Goal: Task Accomplishment & Management: Complete application form

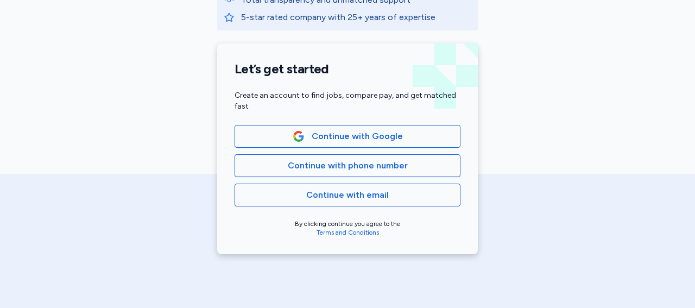
scroll to position [230, 0]
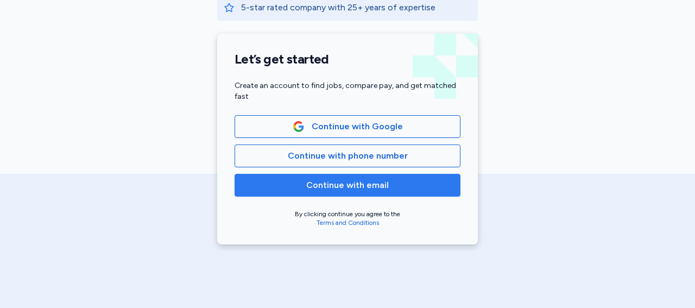
click at [437, 188] on span "Continue with email" at bounding box center [347, 185] width 207 height 13
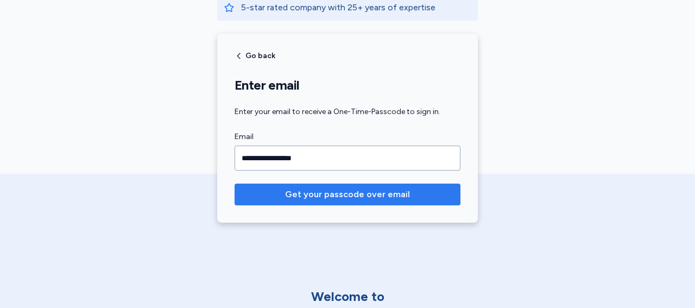
type input "**********"
click at [365, 193] on span "Get your passcode over email" at bounding box center [347, 194] width 125 height 13
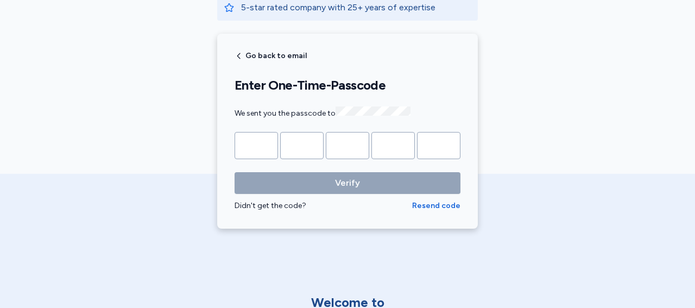
type input "*"
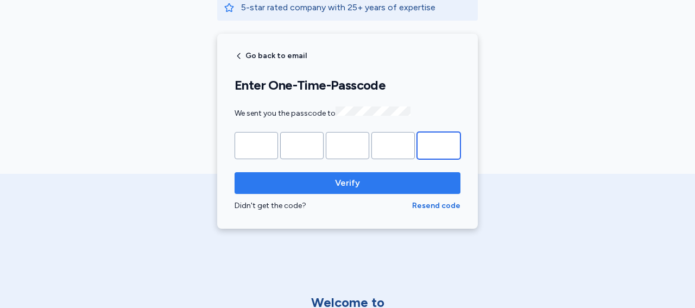
type input "*"
click at [351, 180] on span "Verify" at bounding box center [347, 182] width 25 height 13
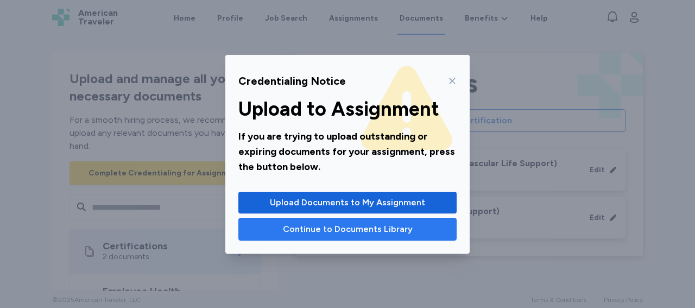
click at [348, 233] on span "Continue to Documents Library" at bounding box center [348, 229] width 130 height 13
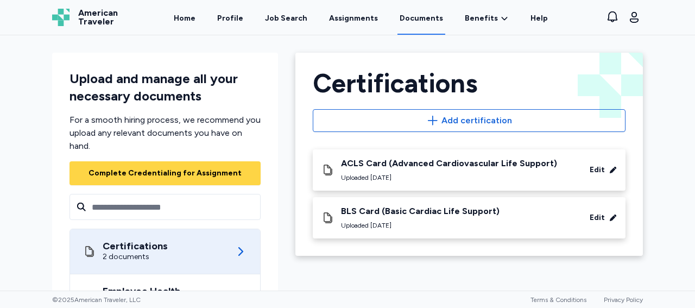
scroll to position [187, 0]
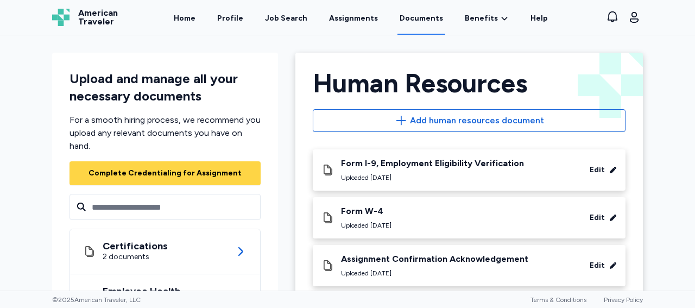
click at [593, 173] on div "Edit" at bounding box center [597, 170] width 15 height 11
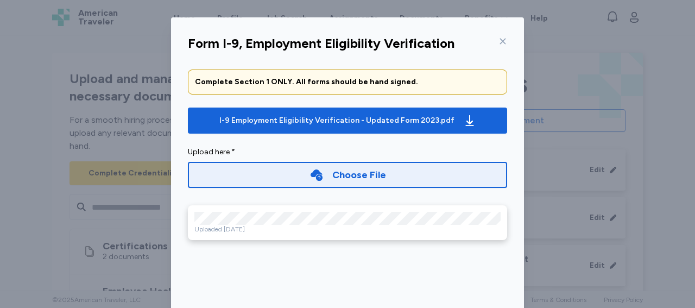
click at [498, 42] on icon at bounding box center [502, 41] width 9 height 9
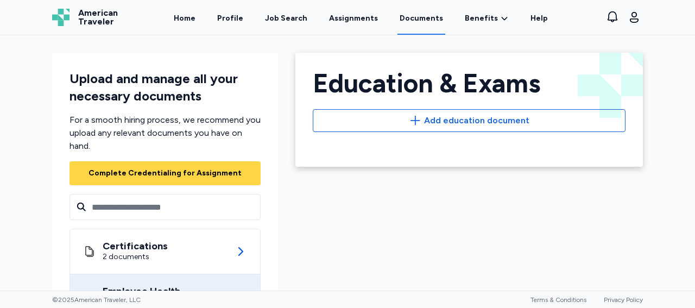
click at [234, 290] on icon at bounding box center [240, 296] width 13 height 13
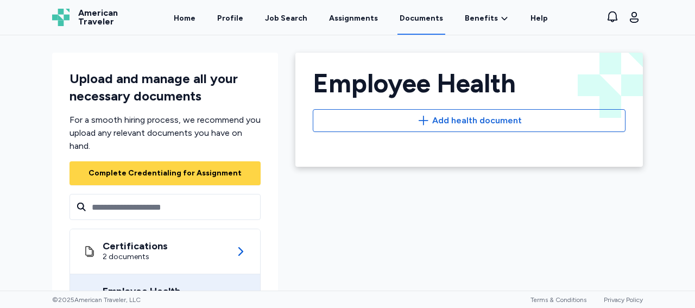
scroll to position [1, 0]
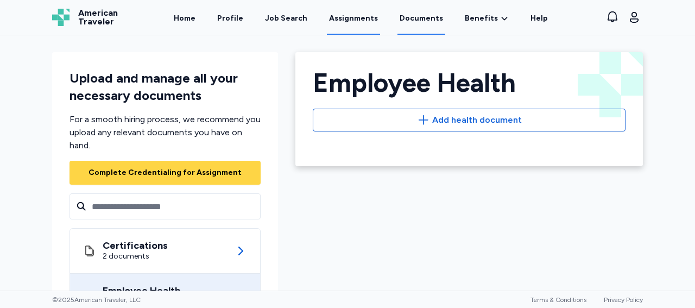
click at [363, 16] on link "Assignments" at bounding box center [353, 18] width 53 height 34
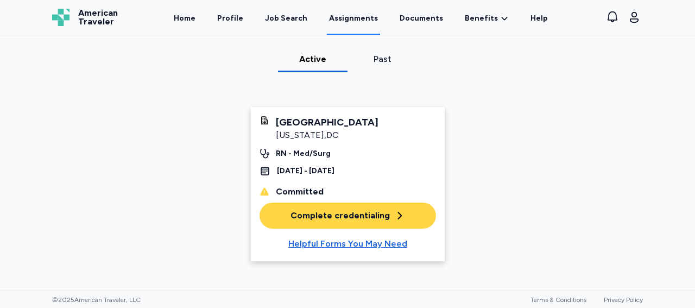
click at [337, 222] on div "Complete credentialing" at bounding box center [347, 215] width 115 height 13
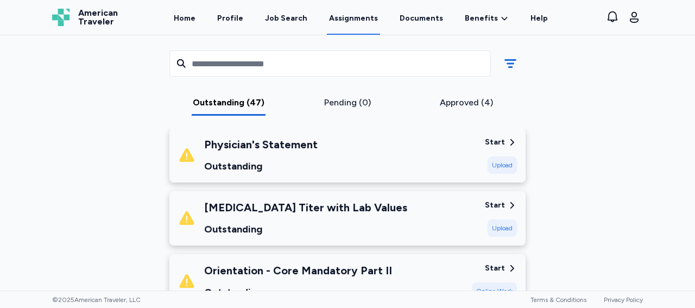
scroll to position [2630, 0]
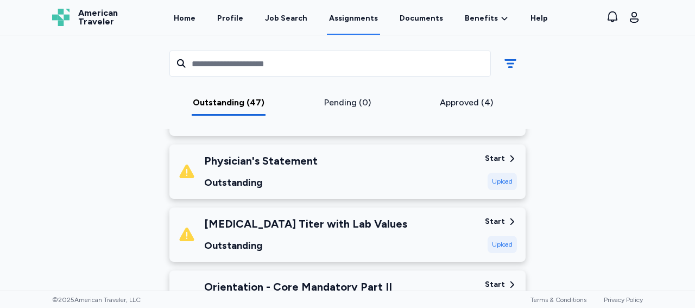
click at [501, 236] on div "Upload" at bounding box center [502, 244] width 29 height 17
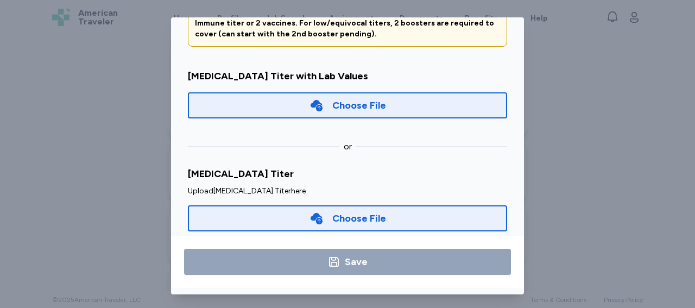
scroll to position [0, 0]
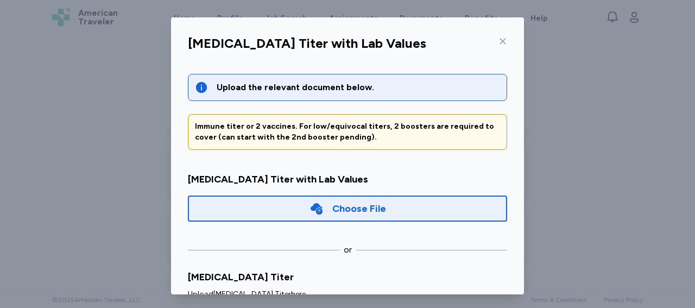
click at [501, 40] on icon at bounding box center [502, 41] width 9 height 9
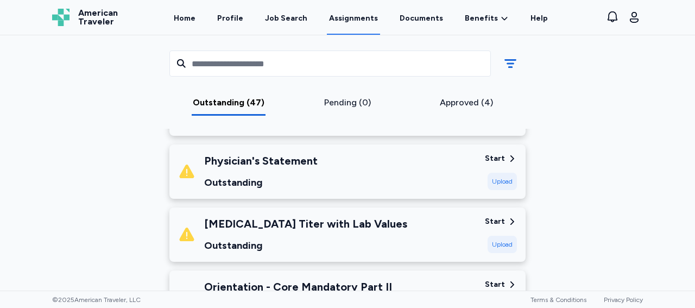
click at [499, 236] on div "Upload" at bounding box center [502, 244] width 29 height 17
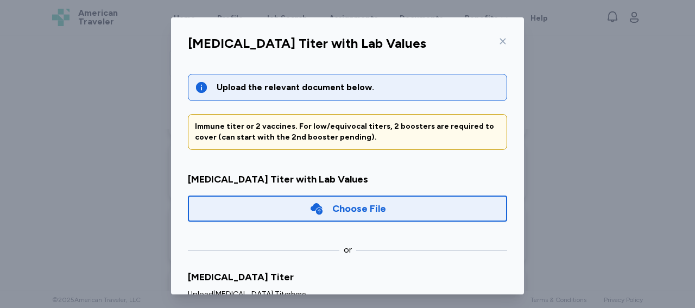
click at [356, 213] on div "Choose File" at bounding box center [359, 208] width 54 height 15
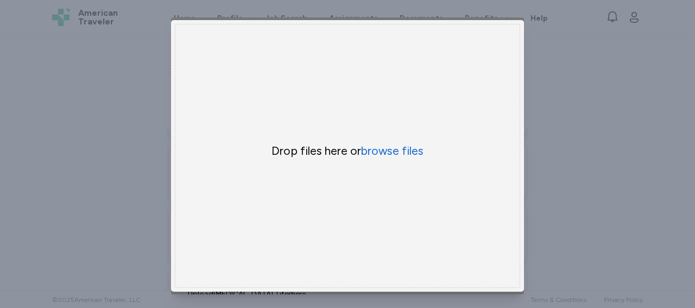
scroll to position [2630, 0]
click at [374, 145] on button "browse files" at bounding box center [392, 151] width 62 height 16
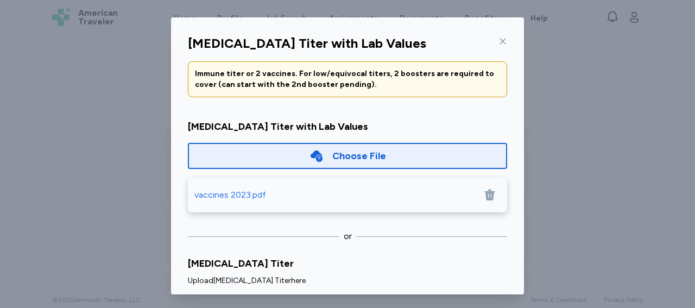
scroll to position [50, 0]
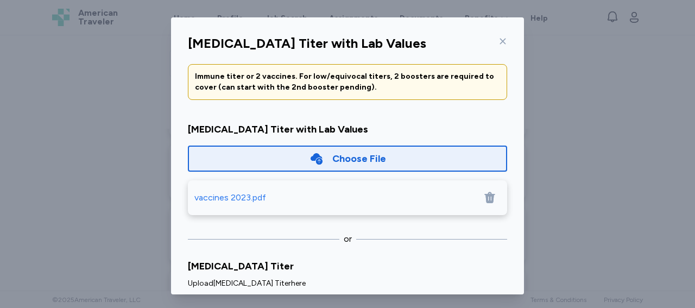
click at [484, 200] on icon at bounding box center [489, 197] width 10 height 11
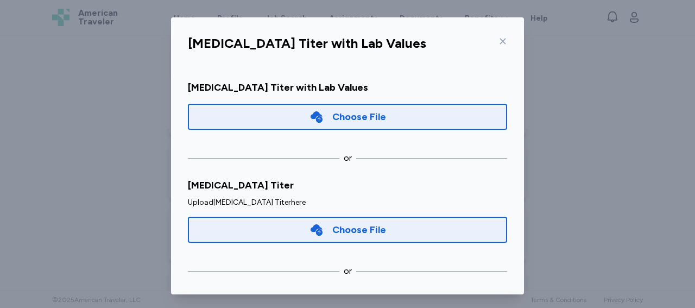
scroll to position [128, 0]
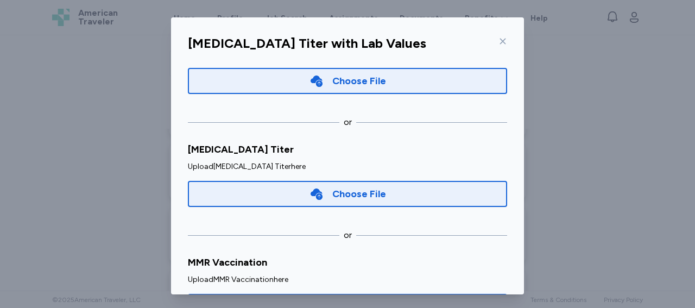
click at [402, 192] on div "Choose File" at bounding box center [347, 194] width 319 height 26
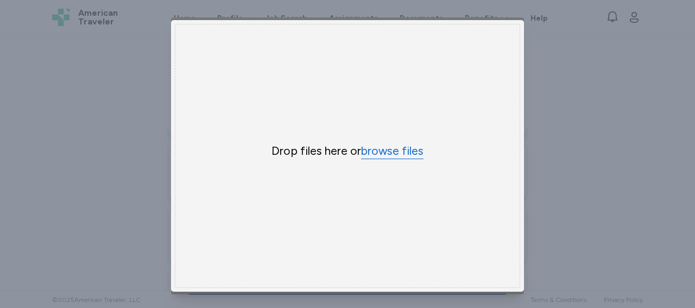
click at [396, 143] on button "browse files" at bounding box center [392, 151] width 62 height 16
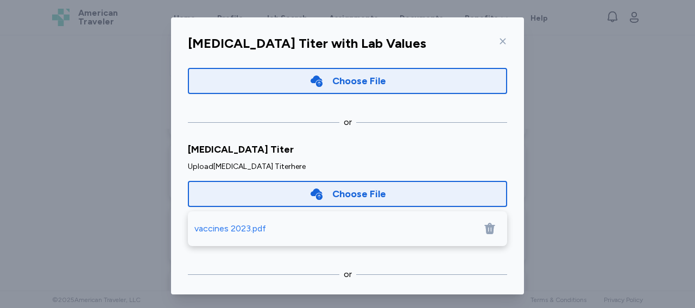
scroll to position [0, 0]
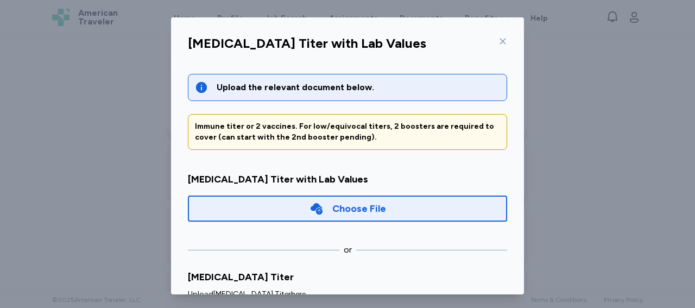
click at [501, 43] on icon at bounding box center [503, 42] width 6 height 6
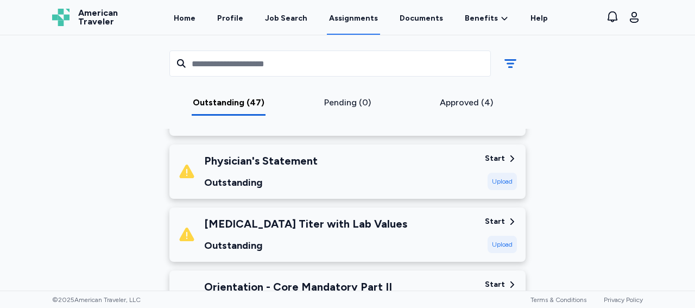
click at [500, 236] on div "Upload" at bounding box center [502, 244] width 29 height 17
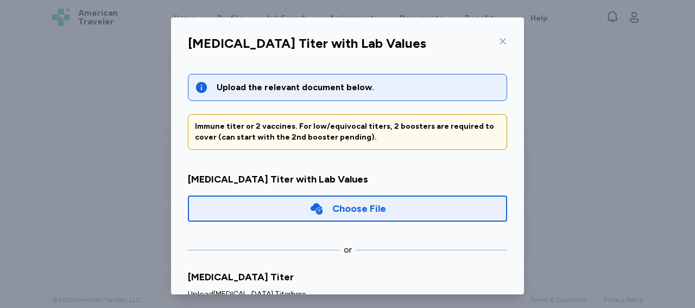
click at [391, 206] on div "Choose File" at bounding box center [347, 208] width 319 height 26
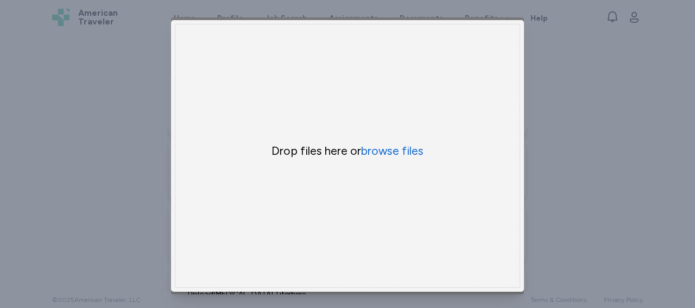
scroll to position [2630, 0]
click at [382, 145] on button "browse files" at bounding box center [392, 151] width 62 height 16
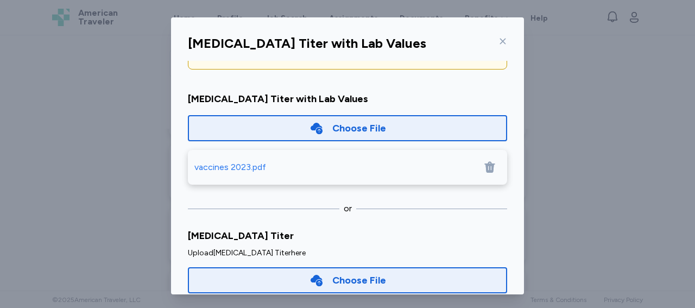
scroll to position [0, 0]
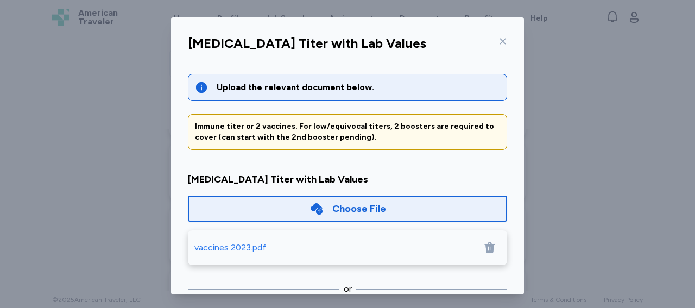
click at [502, 42] on icon at bounding box center [502, 41] width 9 height 9
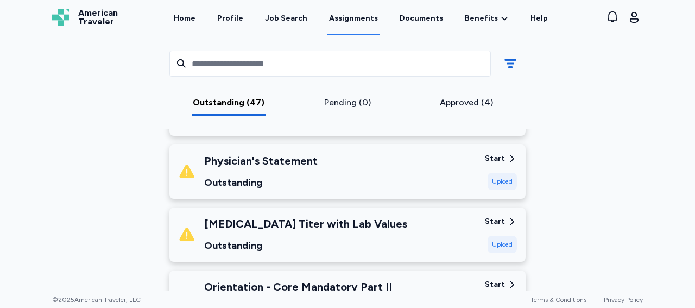
click at [500, 173] on div "Upload" at bounding box center [502, 181] width 29 height 17
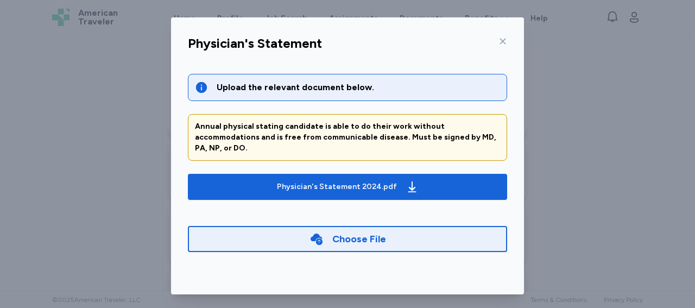
click at [500, 41] on icon at bounding box center [503, 42] width 6 height 6
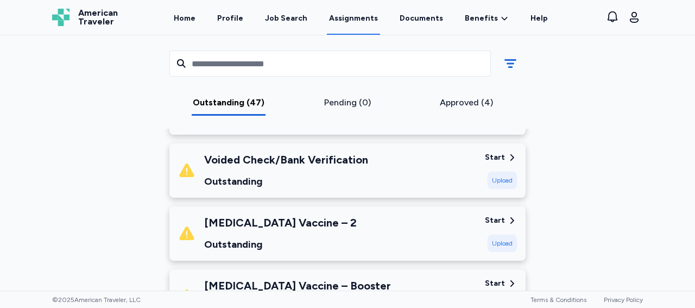
scroll to position [2127, 0]
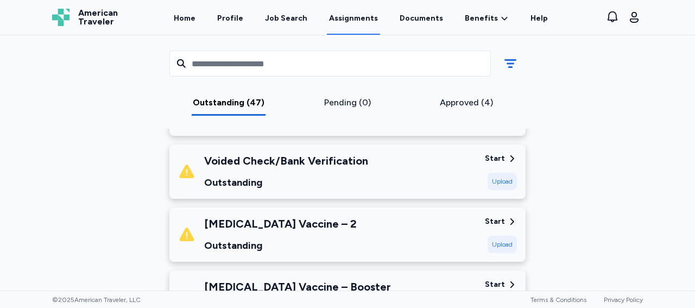
click at [500, 236] on div "Upload" at bounding box center [502, 244] width 29 height 17
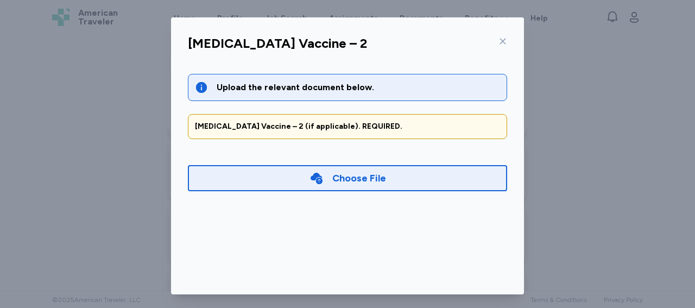
click at [328, 180] on div "Choose File" at bounding box center [347, 177] width 77 height 15
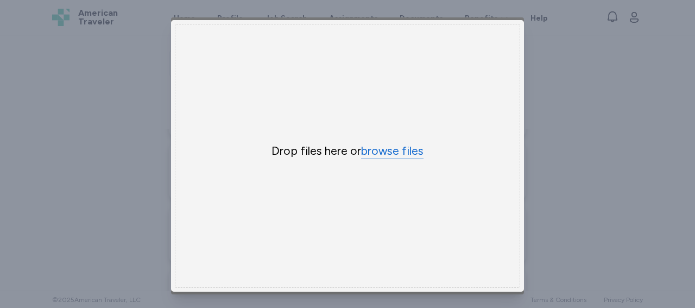
click at [394, 144] on button "browse files" at bounding box center [392, 151] width 62 height 16
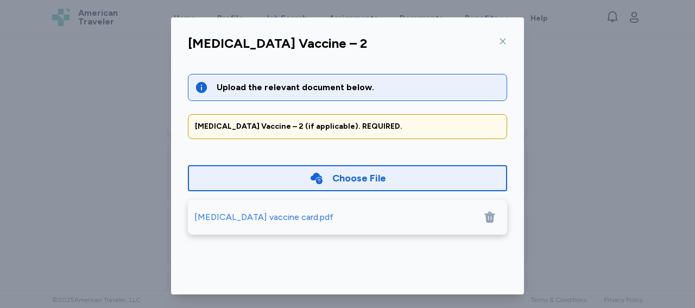
click at [272, 217] on div "[MEDICAL_DATA] vaccine card.pdf" at bounding box center [263, 217] width 139 height 13
click at [500, 40] on icon at bounding box center [502, 41] width 9 height 9
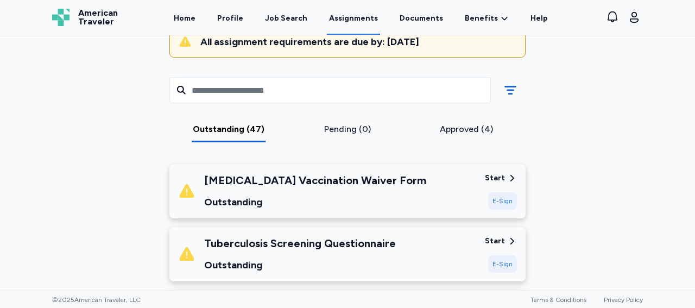
scroll to position [111, 0]
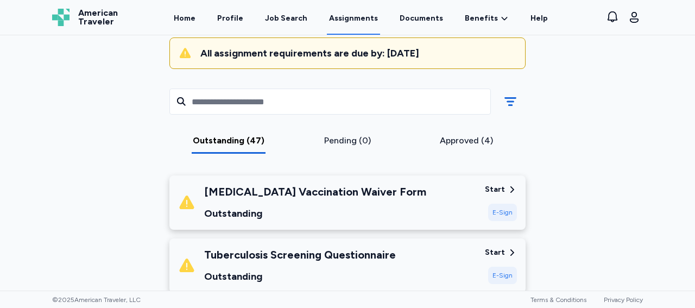
click at [499, 212] on div "E-Sign" at bounding box center [502, 212] width 29 height 17
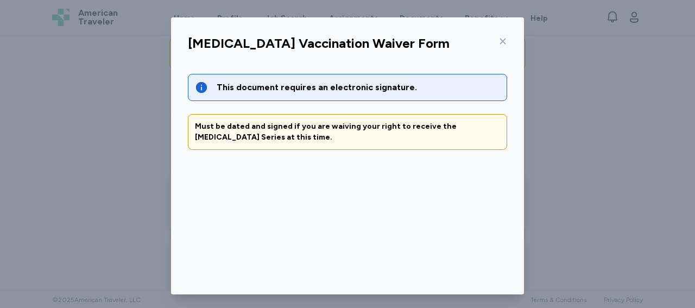
click at [500, 41] on icon at bounding box center [503, 42] width 6 height 6
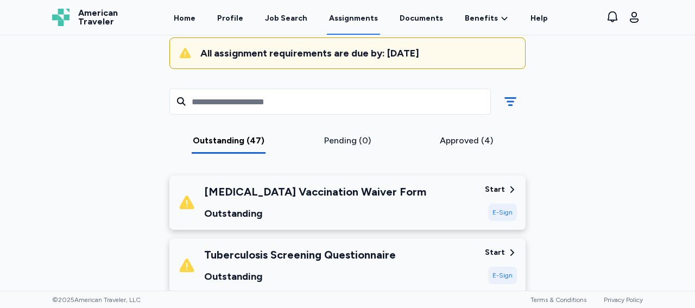
click at [508, 192] on icon at bounding box center [512, 190] width 10 height 10
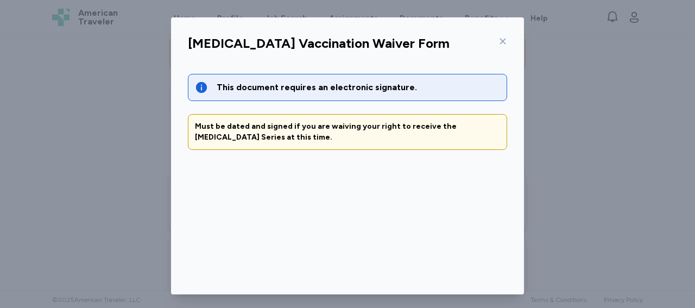
click at [503, 40] on div "[MEDICAL_DATA] Vaccination Waiver Form" at bounding box center [347, 47] width 337 height 28
click at [498, 38] on icon at bounding box center [502, 41] width 9 height 9
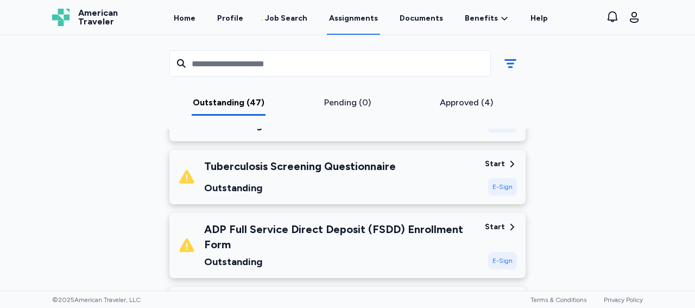
scroll to position [277, 0]
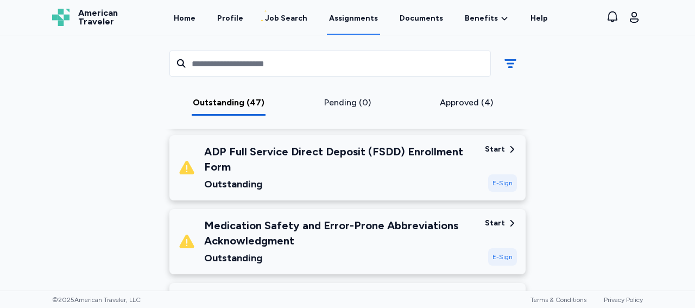
click at [497, 151] on div "Start" at bounding box center [495, 149] width 20 height 11
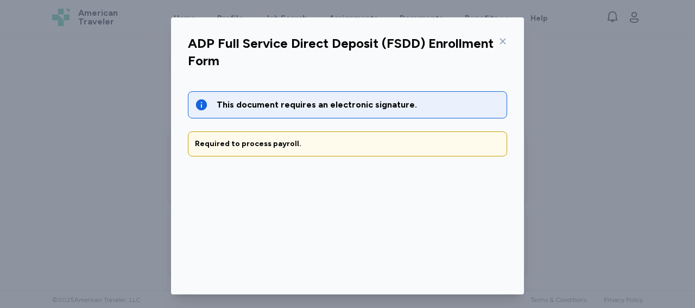
click at [380, 138] on div "Required to process payroll." at bounding box center [347, 143] width 305 height 11
click at [376, 102] on div "This document requires an electronic signature." at bounding box center [358, 104] width 283 height 13
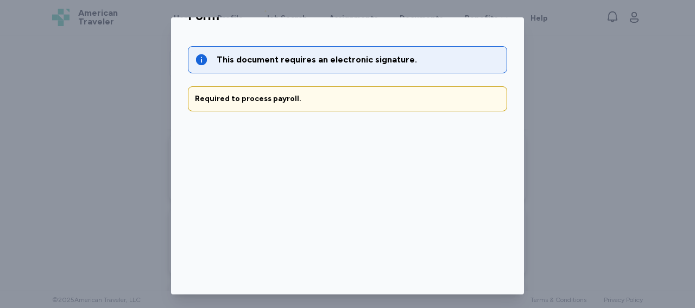
scroll to position [112, 0]
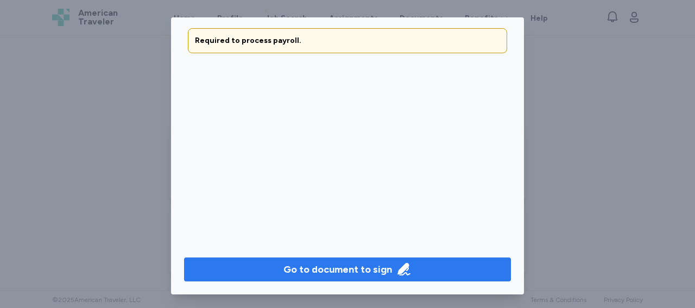
click at [373, 262] on div "Go to document to sign" at bounding box center [337, 269] width 109 height 15
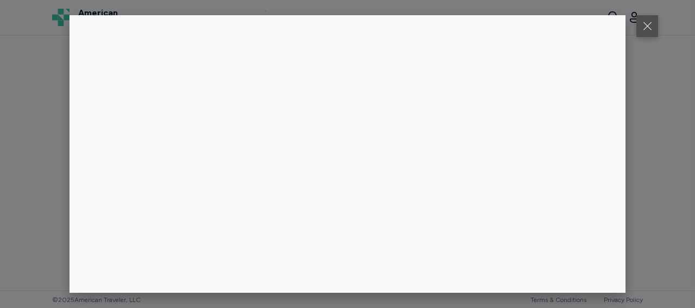
click at [646, 24] on button at bounding box center [647, 26] width 22 height 22
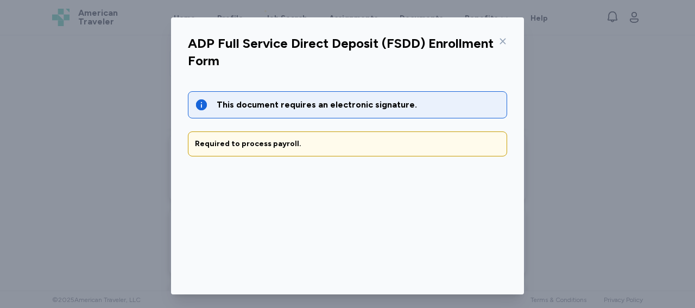
click at [501, 43] on icon at bounding box center [503, 42] width 6 height 6
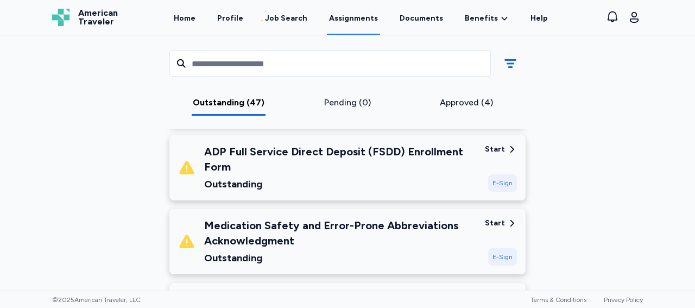
click at [497, 258] on div "E-Sign" at bounding box center [502, 256] width 29 height 17
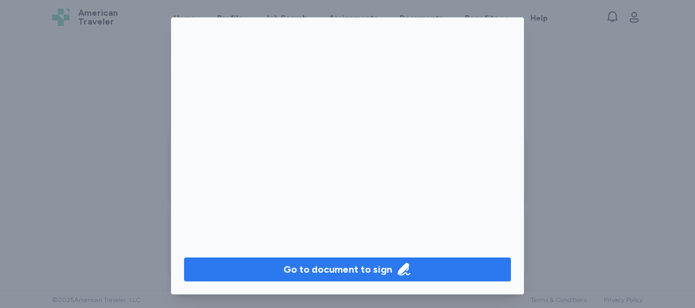
click at [365, 262] on div "Go to document to sign" at bounding box center [337, 269] width 109 height 15
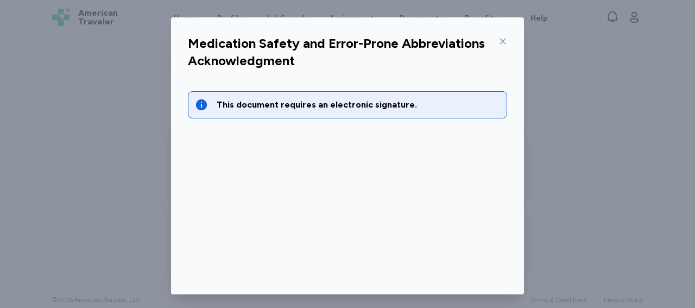
click at [498, 35] on div at bounding box center [500, 41] width 13 height 17
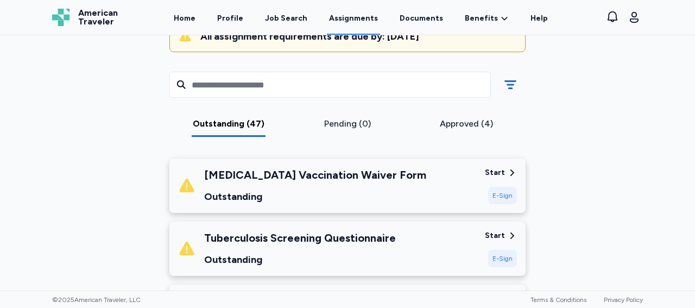
scroll to position [149, 0]
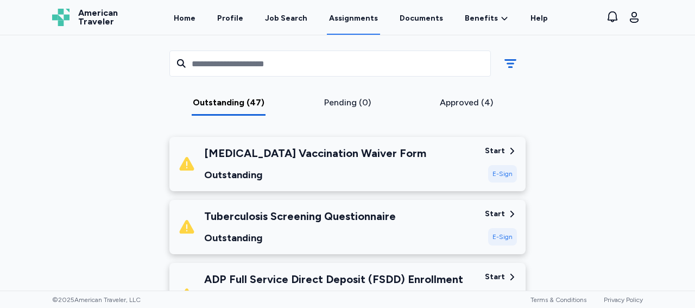
click at [495, 172] on div "E-Sign" at bounding box center [502, 173] width 29 height 17
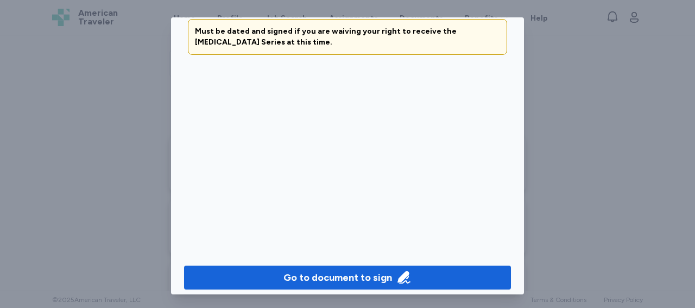
scroll to position [112, 0]
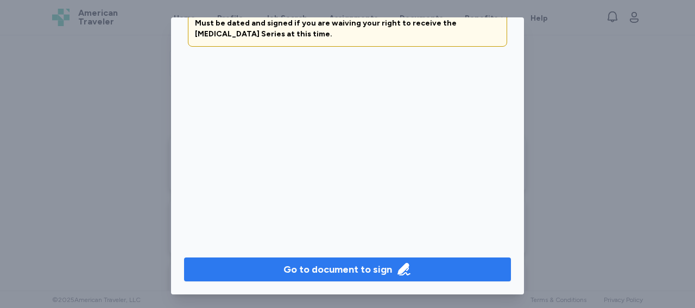
click at [357, 262] on div "Go to document to sign" at bounding box center [337, 269] width 109 height 15
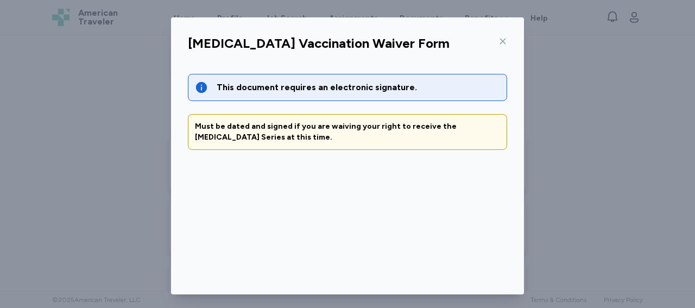
click at [498, 38] on icon at bounding box center [502, 41] width 9 height 9
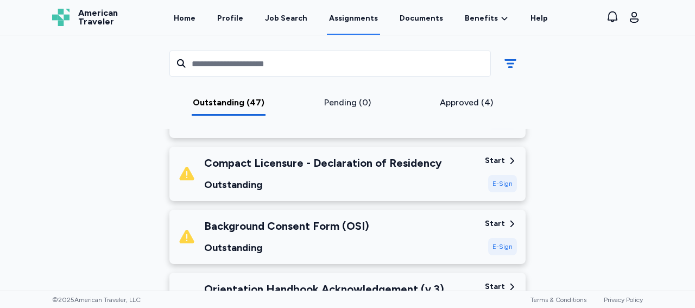
scroll to position [471, 0]
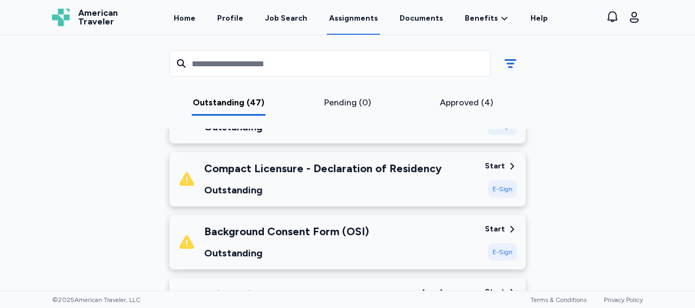
click at [493, 166] on div "Start" at bounding box center [495, 166] width 20 height 11
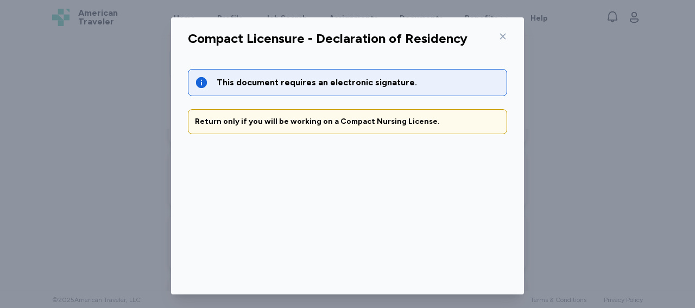
scroll to position [99, 0]
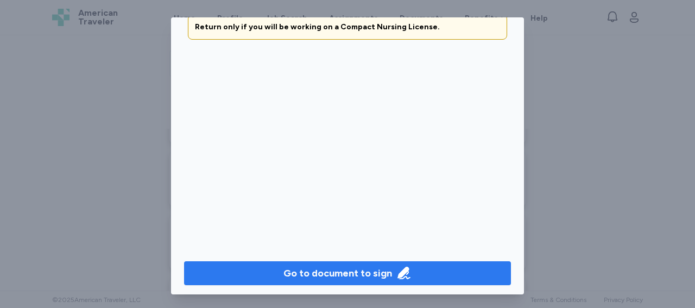
click at [380, 276] on div "Go to document to sign" at bounding box center [337, 272] width 109 height 15
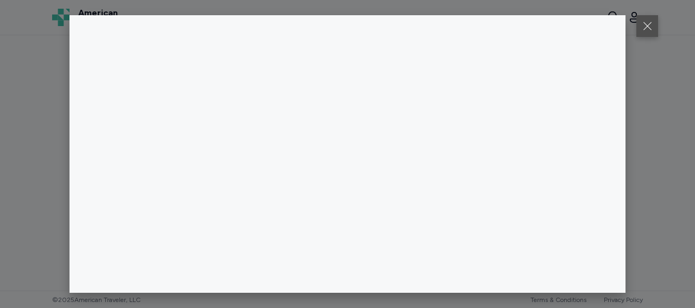
click at [652, 16] on button at bounding box center [647, 26] width 22 height 22
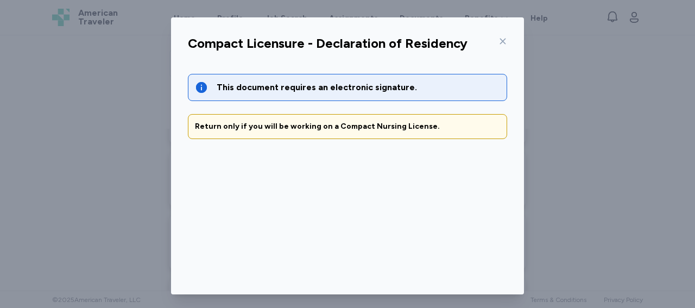
click at [500, 39] on icon at bounding box center [502, 41] width 9 height 9
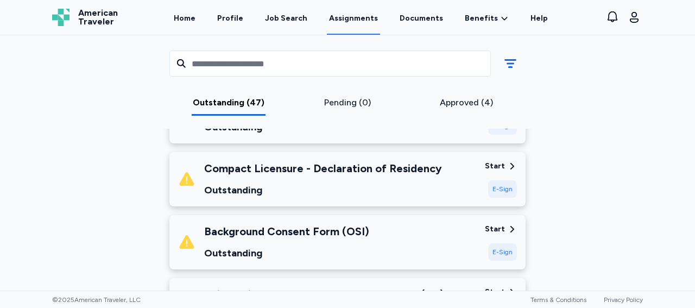
click at [486, 230] on div "Start" at bounding box center [495, 229] width 20 height 11
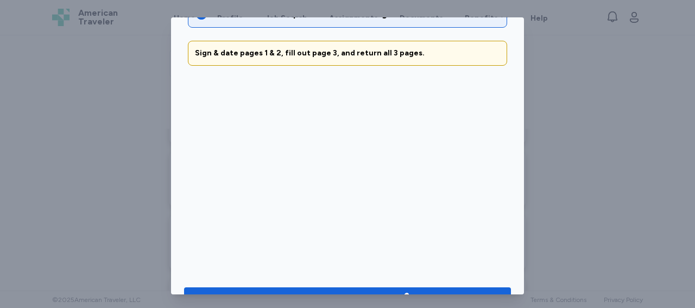
scroll to position [112, 0]
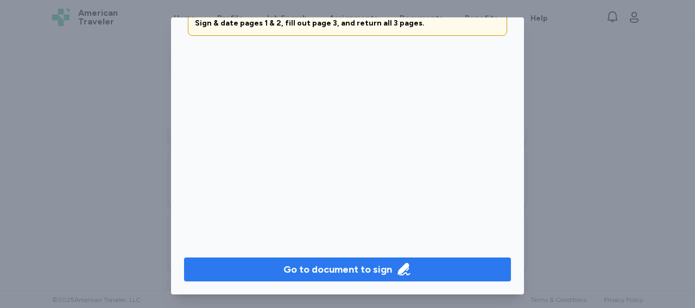
click at [339, 263] on div "Go to document to sign" at bounding box center [337, 269] width 109 height 15
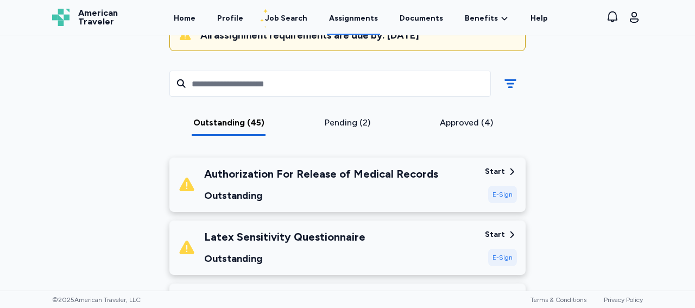
scroll to position [139, 0]
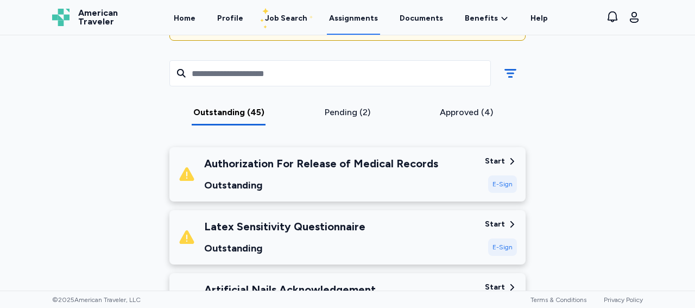
click at [499, 160] on div "Start" at bounding box center [495, 161] width 20 height 11
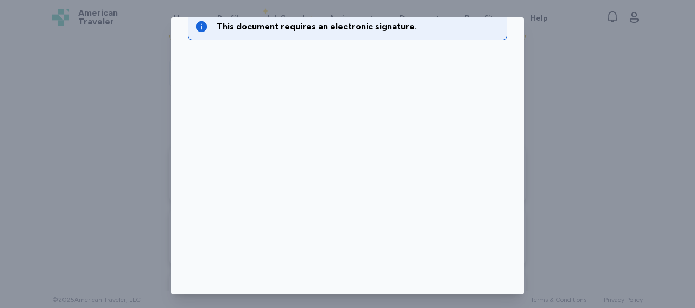
scroll to position [112, 0]
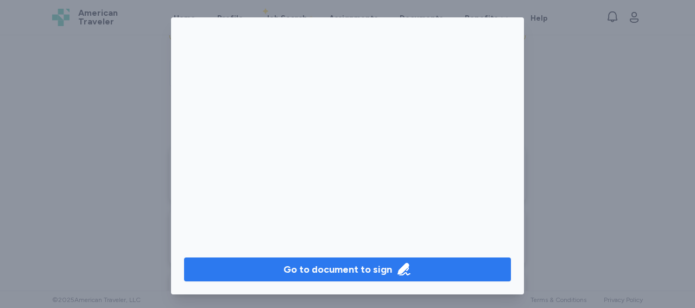
click at [361, 262] on div "Go to document to sign" at bounding box center [337, 269] width 109 height 15
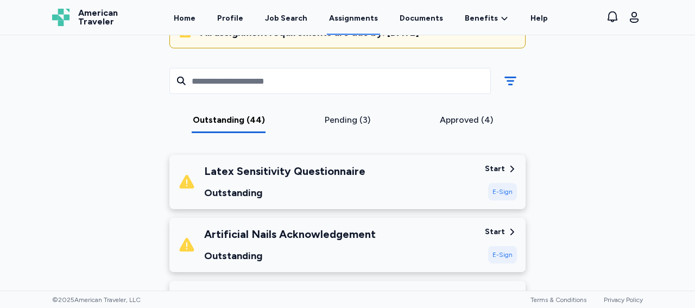
scroll to position [137, 0]
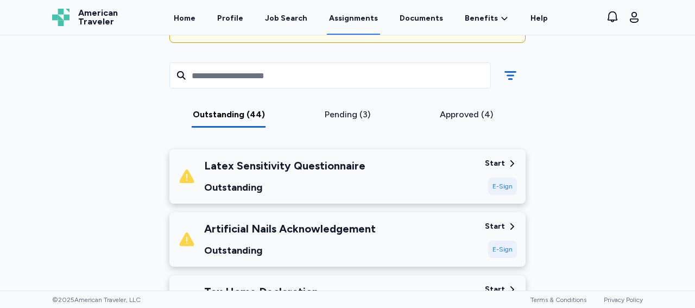
click at [496, 164] on div "Start" at bounding box center [495, 163] width 20 height 11
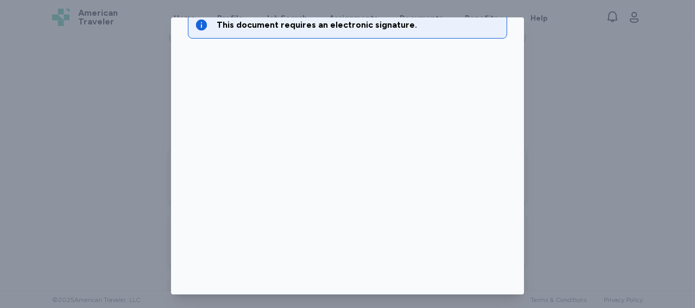
scroll to position [112, 0]
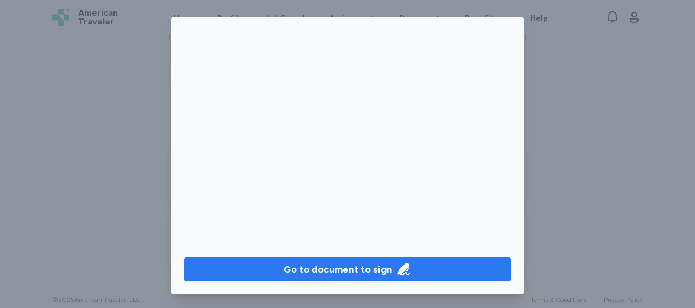
click at [347, 262] on div "Go to document to sign" at bounding box center [337, 269] width 109 height 15
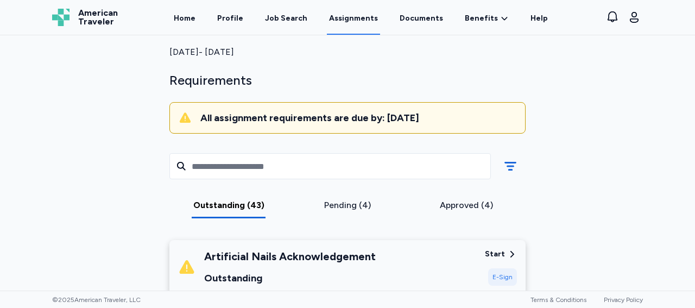
scroll to position [129, 0]
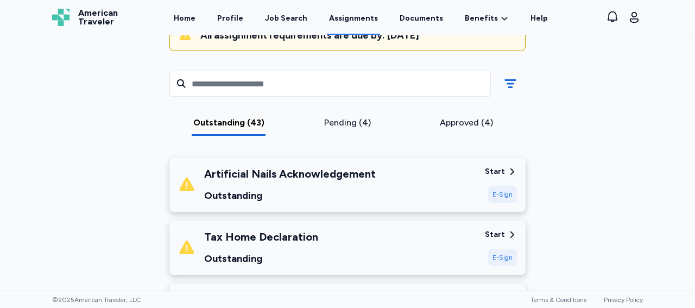
click at [497, 167] on div "Start" at bounding box center [495, 171] width 20 height 11
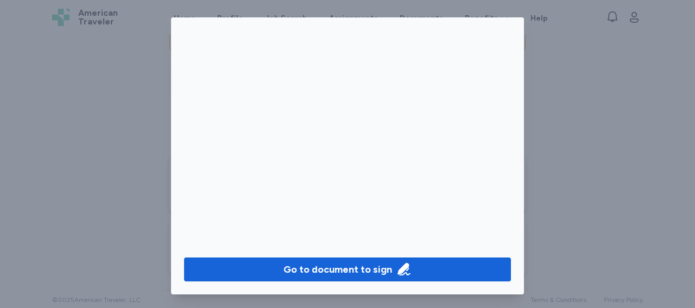
scroll to position [112, 0]
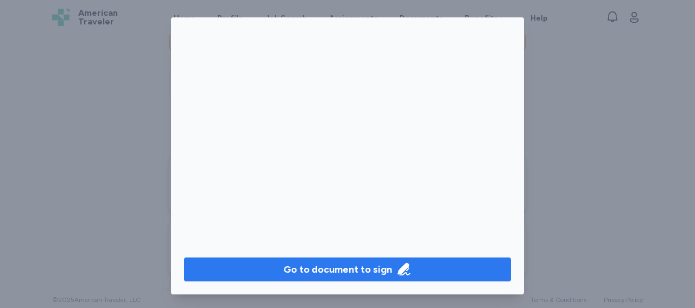
click at [414, 262] on span "Go to document to sign" at bounding box center [347, 269] width 309 height 15
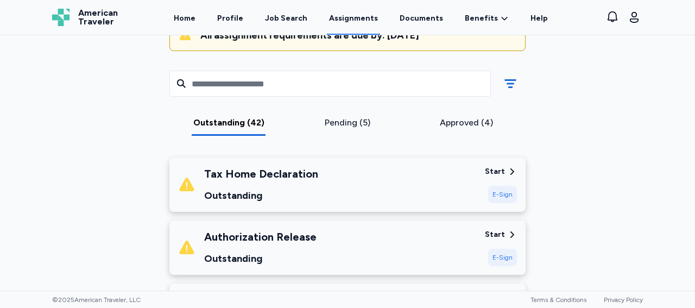
click at [494, 171] on div "Start" at bounding box center [495, 171] width 20 height 11
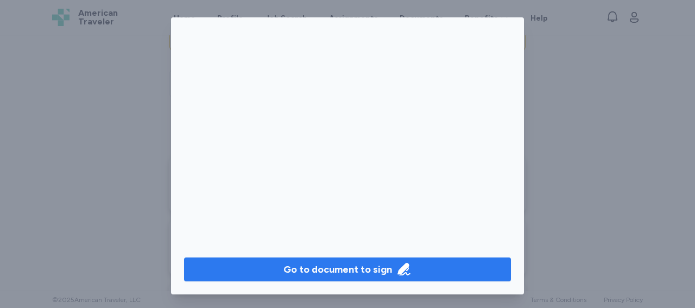
click at [334, 262] on div "Go to document to sign" at bounding box center [337, 269] width 109 height 15
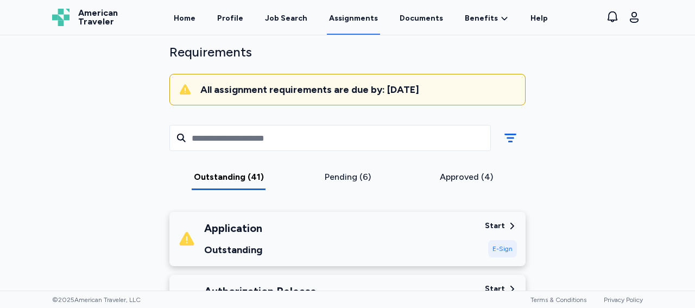
scroll to position [79, 0]
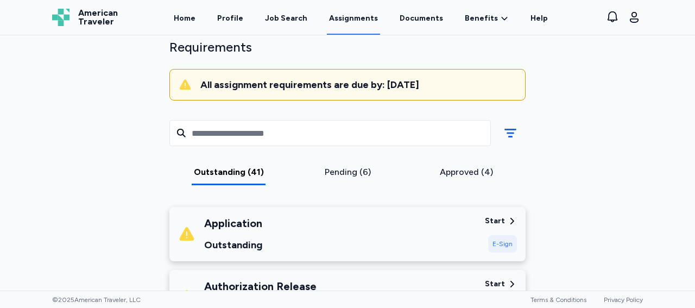
click at [497, 222] on div "Start" at bounding box center [495, 221] width 20 height 11
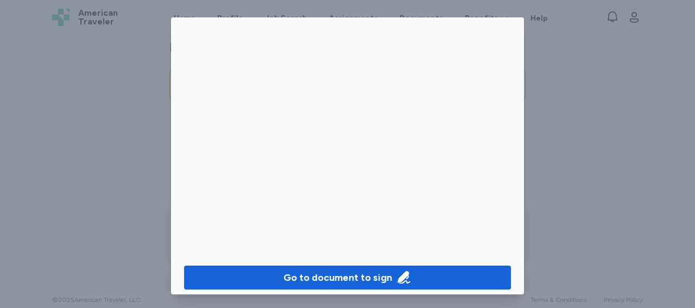
scroll to position [112, 0]
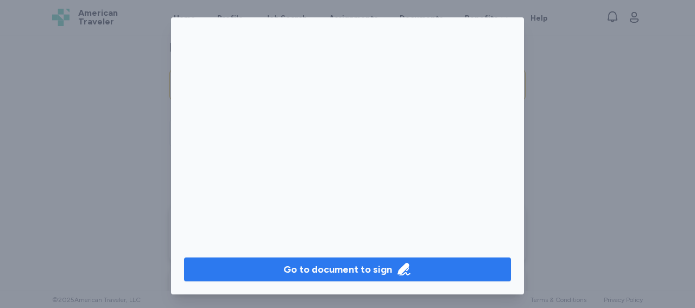
click at [357, 262] on div "Go to document to sign" at bounding box center [337, 269] width 109 height 15
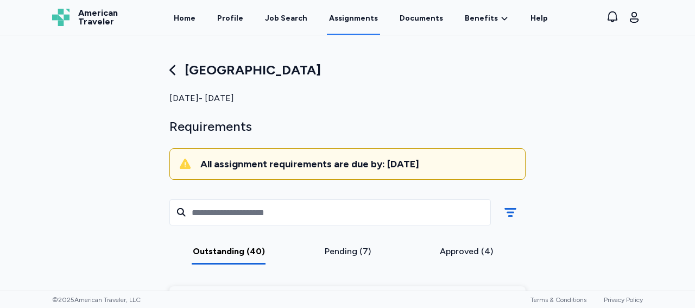
scroll to position [112, 0]
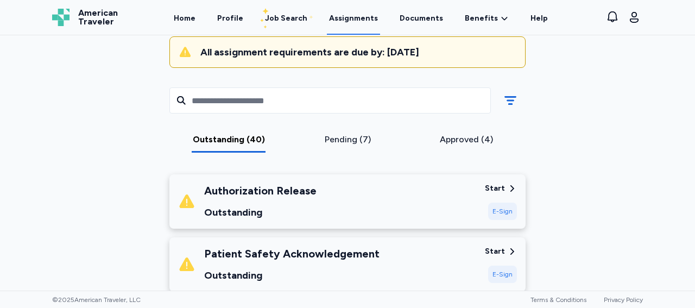
click at [491, 188] on div "Start" at bounding box center [495, 188] width 20 height 11
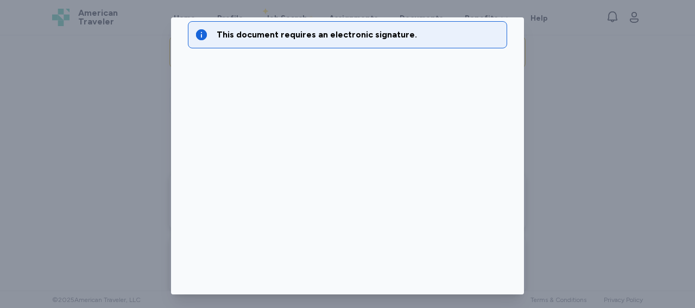
scroll to position [112, 0]
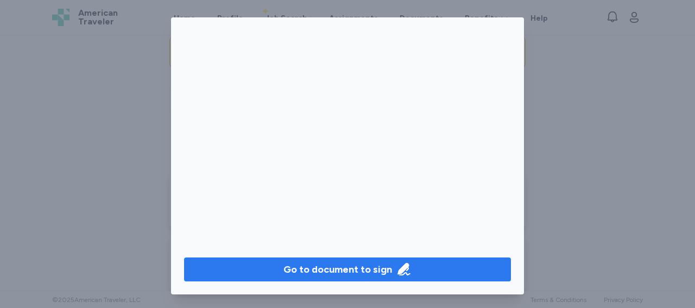
click at [302, 262] on div "Go to document to sign" at bounding box center [337, 269] width 109 height 15
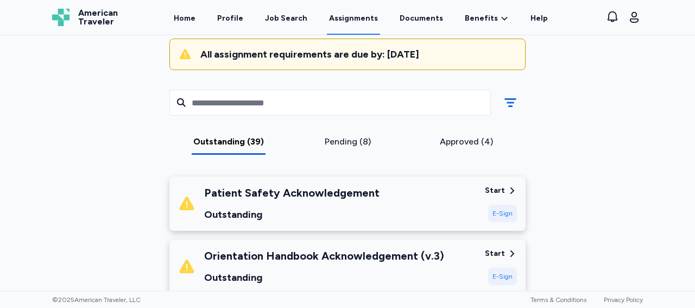
scroll to position [105, 0]
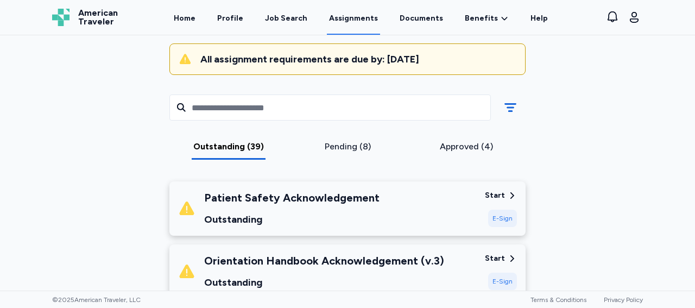
click at [499, 193] on div "Start" at bounding box center [495, 195] width 20 height 11
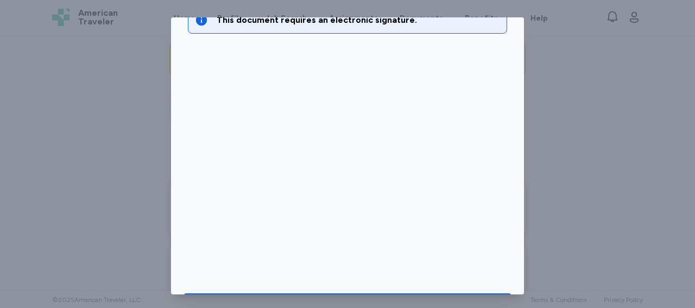
scroll to position [112, 0]
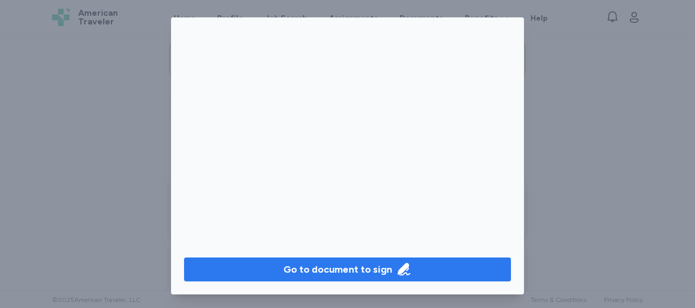
click at [347, 264] on div "Go to document to sign" at bounding box center [337, 269] width 109 height 15
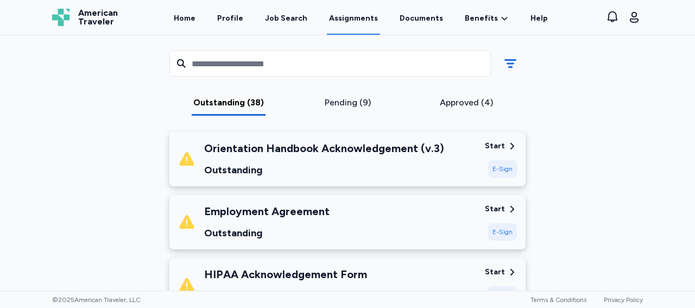
scroll to position [141, 0]
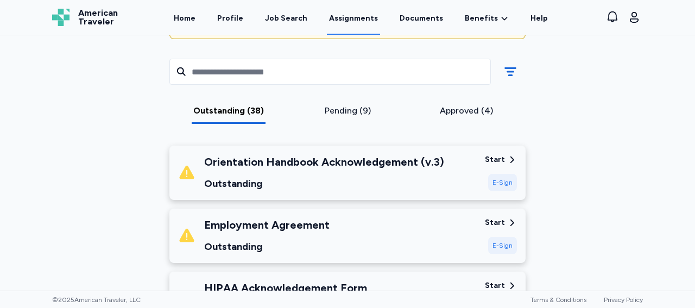
click at [490, 156] on div "Start" at bounding box center [495, 159] width 20 height 11
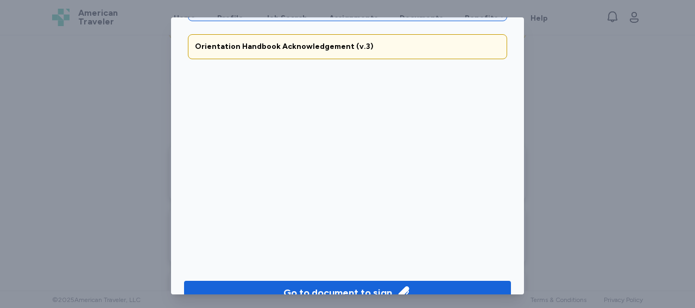
scroll to position [112, 0]
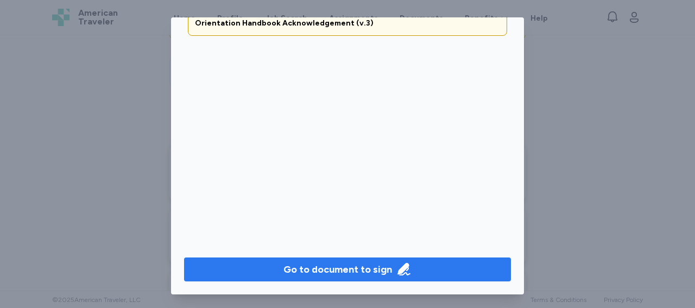
click at [350, 262] on div "Go to document to sign" at bounding box center [337, 269] width 109 height 15
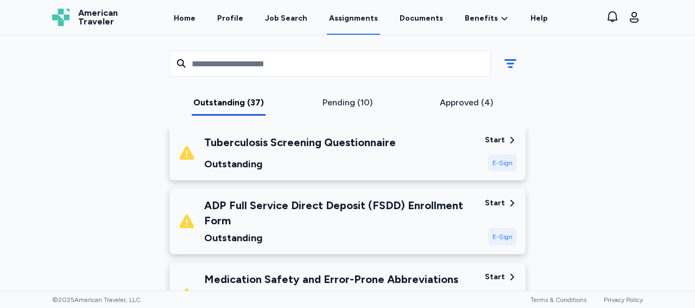
scroll to position [105, 0]
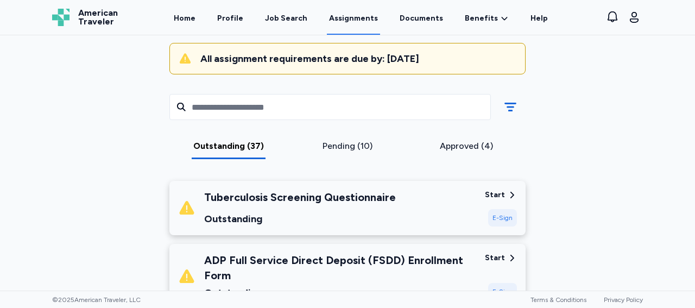
click at [494, 194] on div "Start" at bounding box center [495, 194] width 20 height 11
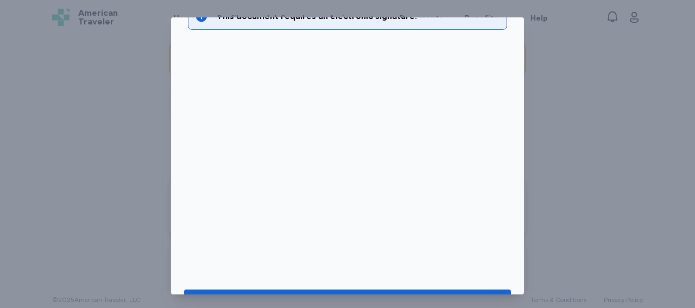
scroll to position [112, 0]
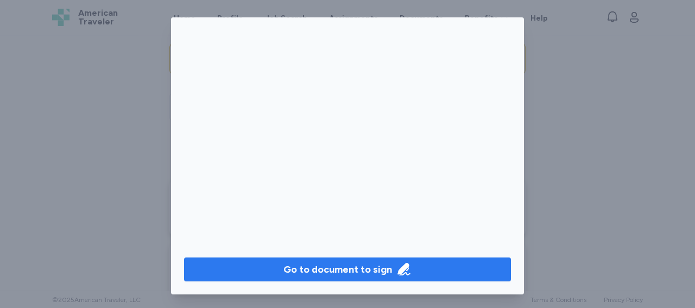
click at [365, 262] on div "Go to document to sign" at bounding box center [337, 269] width 109 height 15
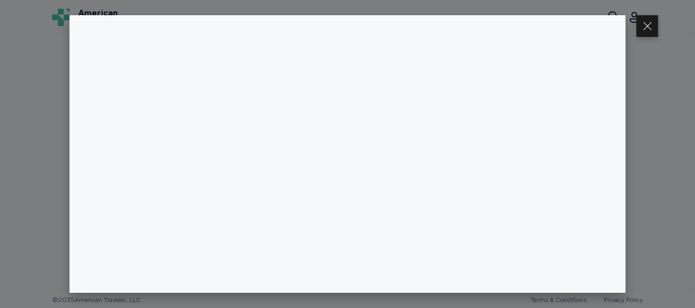
drag, startPoint x: 687, startPoint y: 59, endPoint x: 691, endPoint y: 46, distance: 13.1
click at [691, 46] on div at bounding box center [347, 154] width 695 height 308
click at [651, 27] on button at bounding box center [647, 26] width 22 height 22
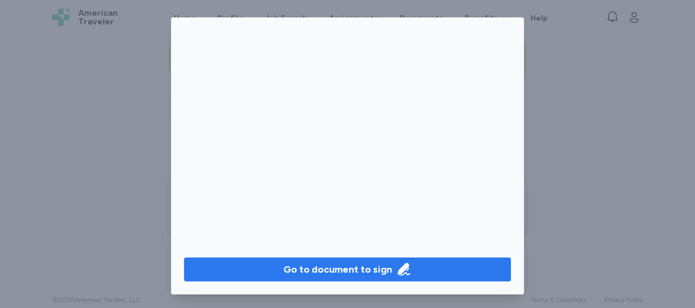
click at [328, 262] on div "Go to document to sign" at bounding box center [337, 269] width 109 height 15
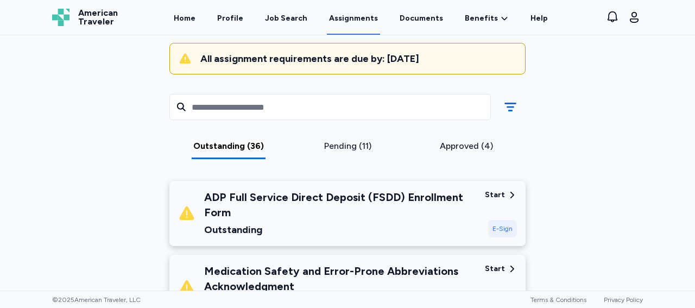
click at [489, 193] on div "Start" at bounding box center [495, 194] width 20 height 11
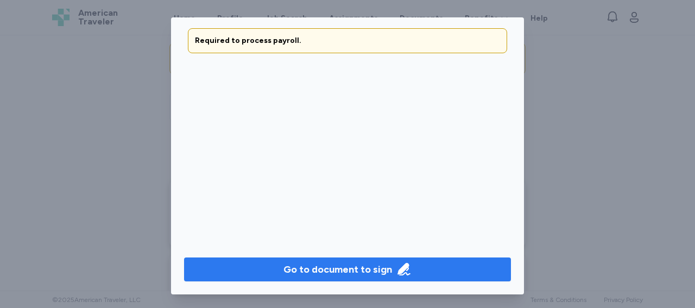
click at [338, 262] on div "Go to document to sign" at bounding box center [337, 269] width 109 height 15
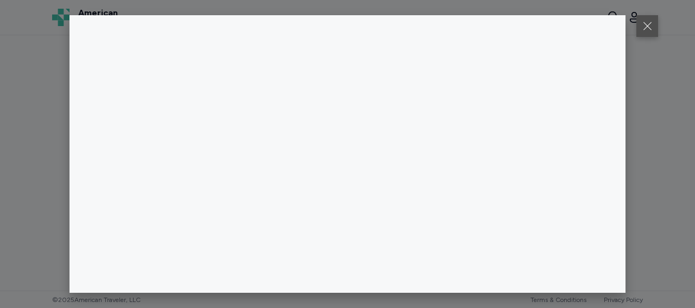
click at [653, 30] on button at bounding box center [647, 26] width 22 height 22
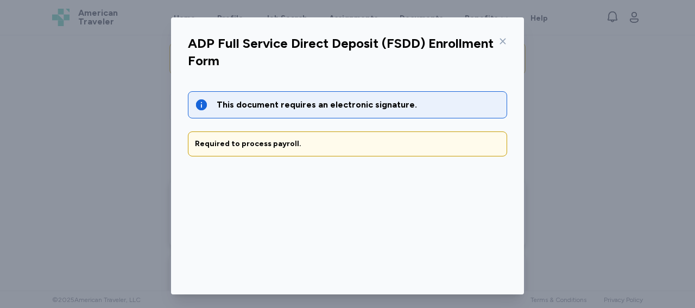
click at [596, 33] on div "ADP Full Service Direct Deposit (FSDD) Enrollment Form This document requires a…" at bounding box center [347, 156] width 695 height 312
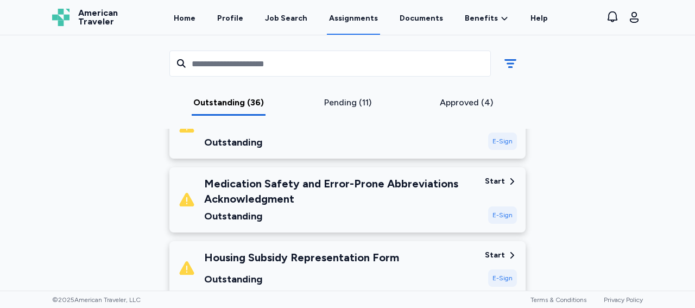
scroll to position [206, 0]
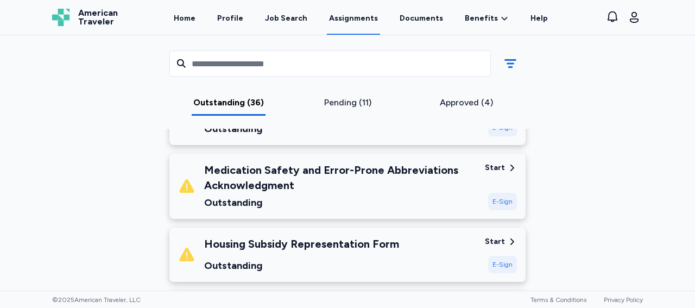
click at [489, 161] on div "Medication Safety and Error-Prone Abbreviations Acknowledgment Outstanding Star…" at bounding box center [347, 186] width 356 height 65
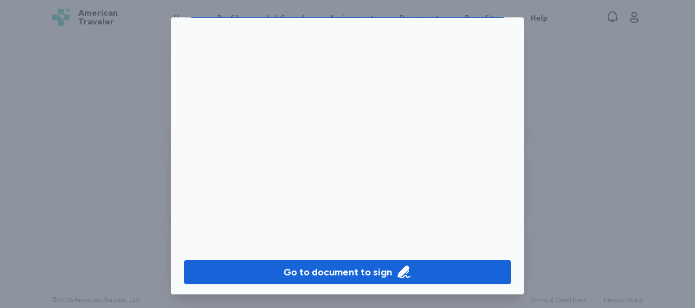
scroll to position [112, 0]
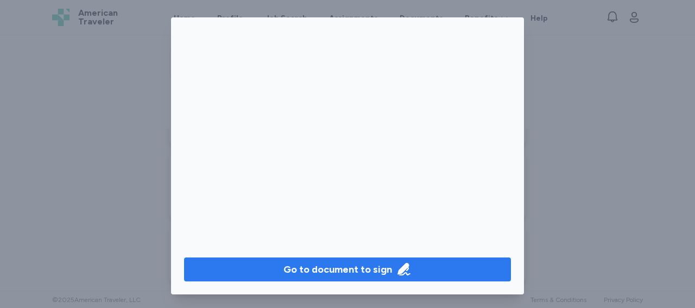
click at [370, 262] on div "Go to document to sign" at bounding box center [337, 269] width 109 height 15
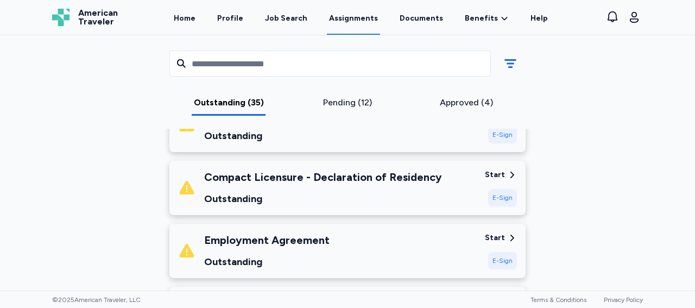
scroll to position [314, 0]
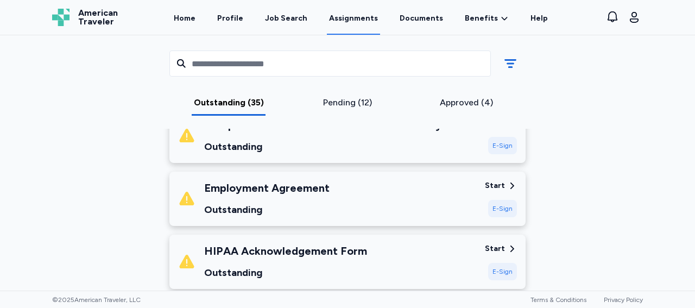
click at [497, 186] on div "Start" at bounding box center [495, 185] width 20 height 11
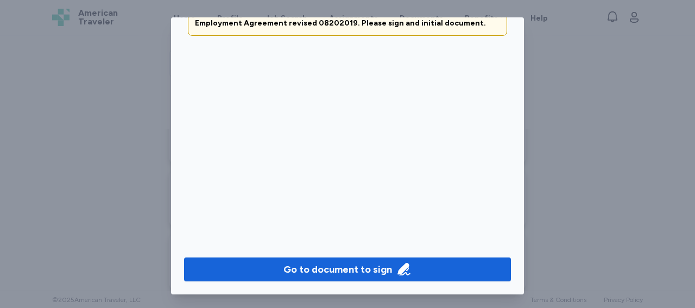
scroll to position [110, 0]
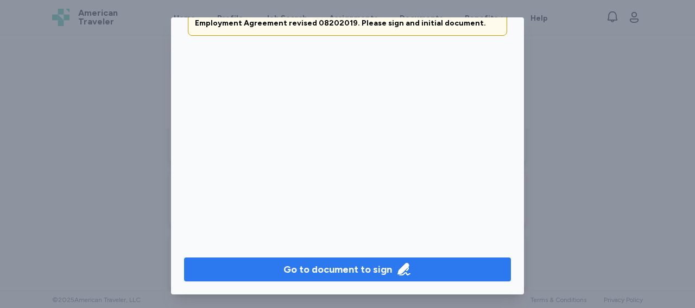
click at [400, 263] on icon "button" at bounding box center [403, 269] width 12 height 12
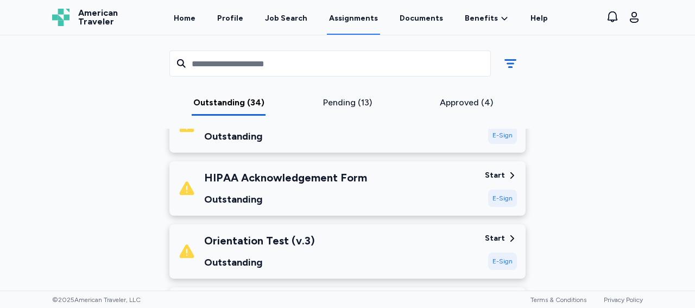
scroll to position [328, 0]
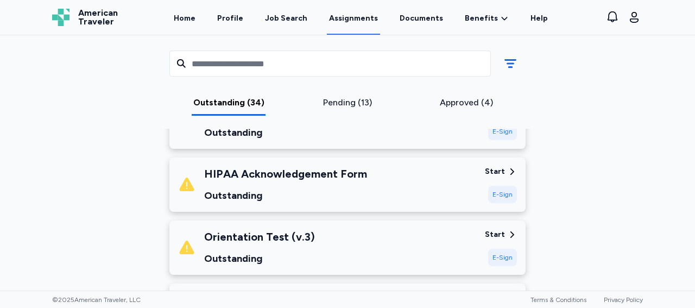
click at [496, 170] on div "Start" at bounding box center [495, 171] width 20 height 11
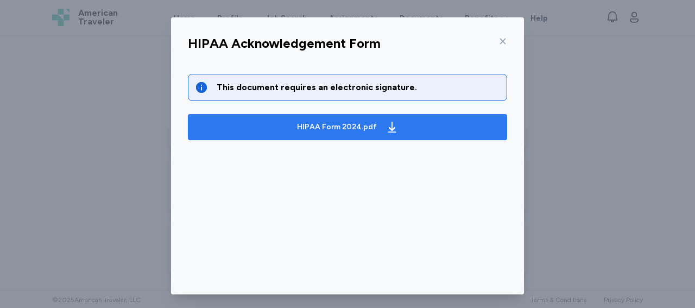
click at [409, 126] on span "HIPAA Form 2024.pdf" at bounding box center [348, 126] width 302 height 17
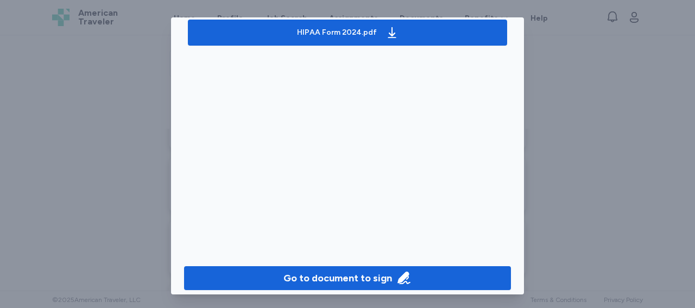
scroll to position [112, 0]
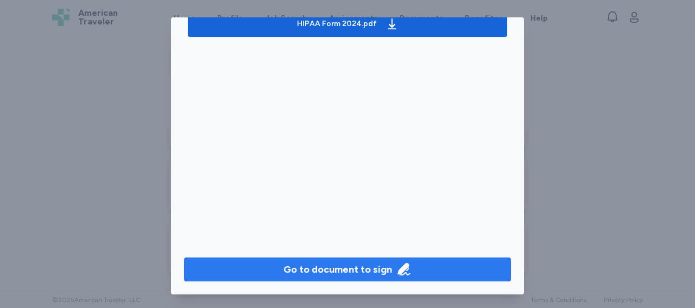
click at [356, 264] on div "Go to document to sign" at bounding box center [337, 269] width 109 height 15
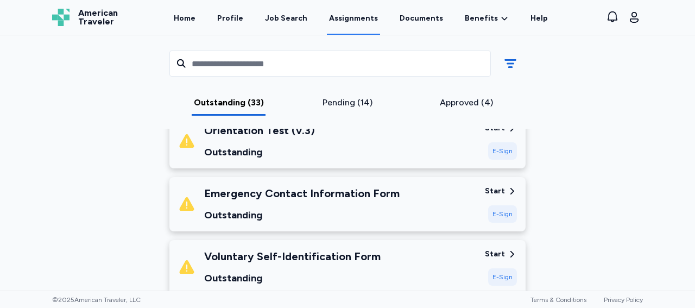
scroll to position [376, 0]
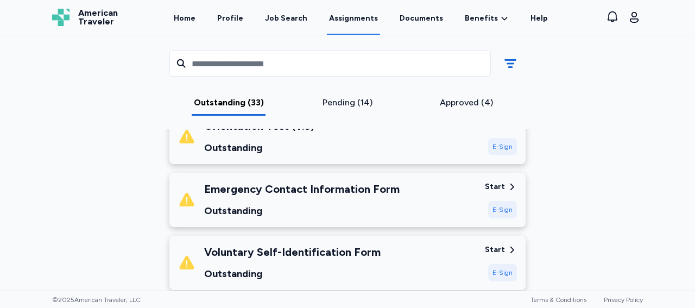
click at [499, 185] on div "Start" at bounding box center [495, 186] width 20 height 11
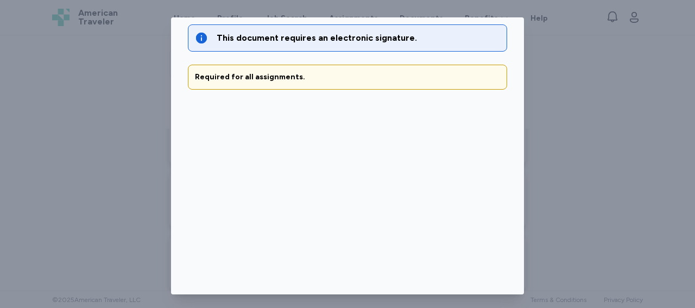
scroll to position [110, 0]
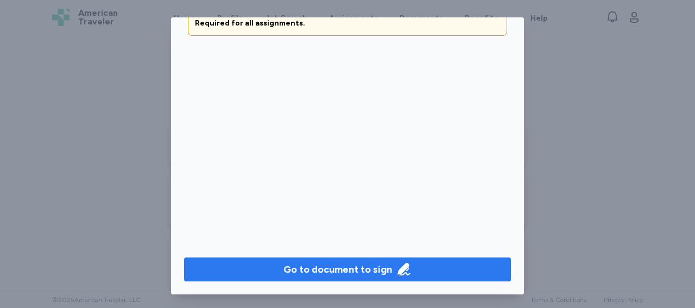
click at [358, 262] on div "Go to document to sign" at bounding box center [337, 269] width 109 height 15
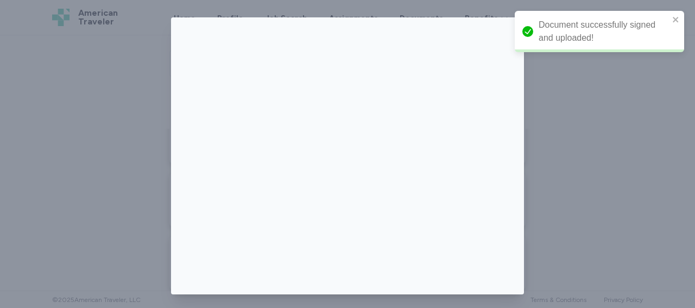
scroll to position [112, 0]
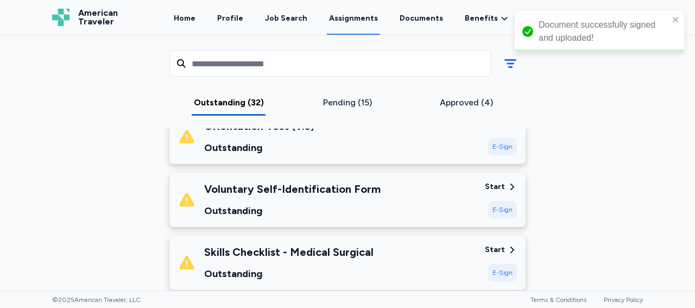
drag, startPoint x: 517, startPoint y: 56, endPoint x: 520, endPoint y: 110, distance: 53.8
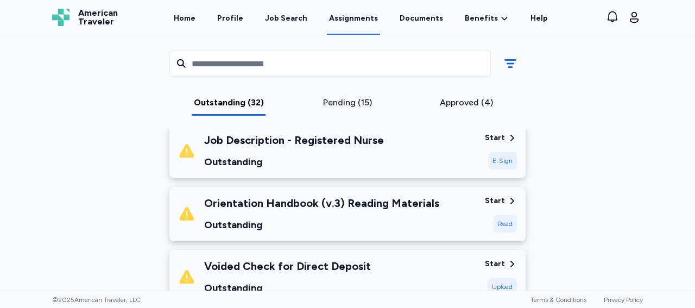
scroll to position [555, 0]
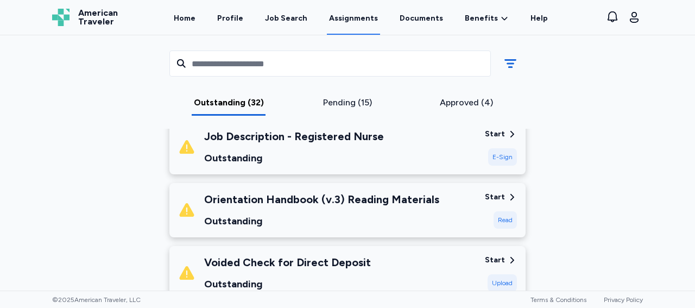
click at [501, 192] on div "Start" at bounding box center [501, 197] width 32 height 11
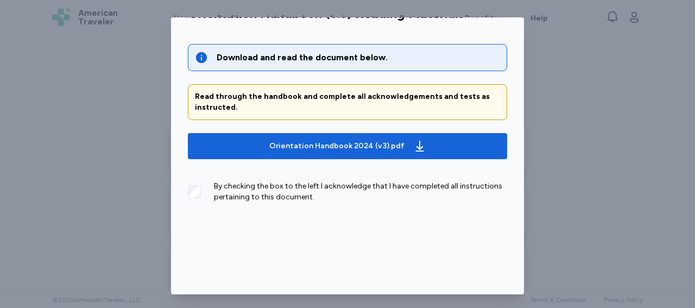
scroll to position [28, 0]
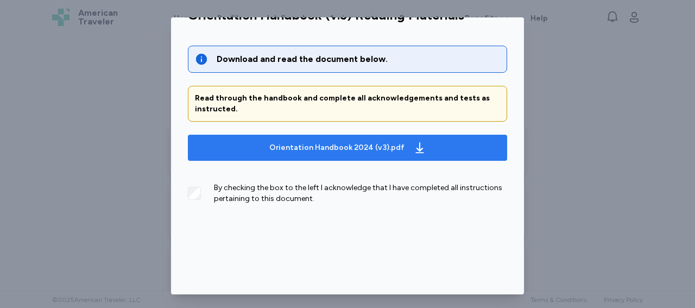
click at [437, 151] on span "Orientation Handbook 2024 (v3).pdf" at bounding box center [348, 147] width 302 height 17
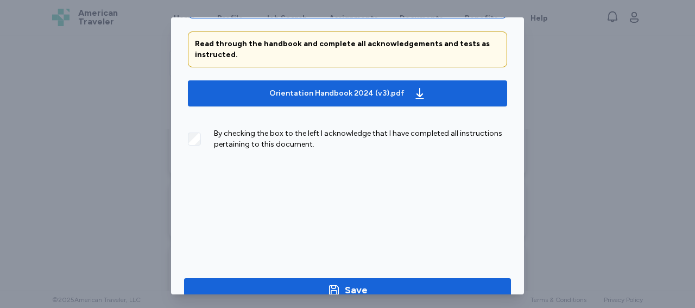
scroll to position [112, 0]
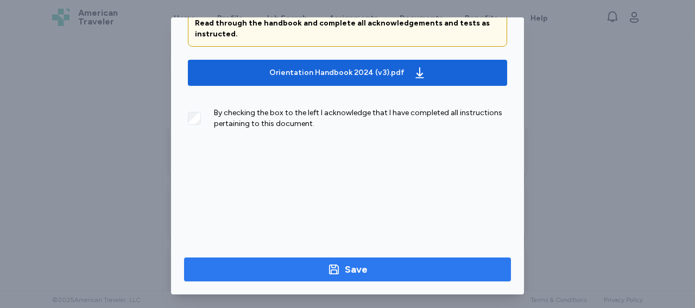
click at [383, 263] on span "Save" at bounding box center [347, 269] width 309 height 15
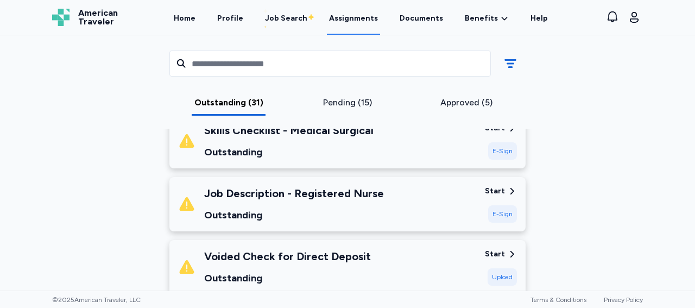
scroll to position [502, 0]
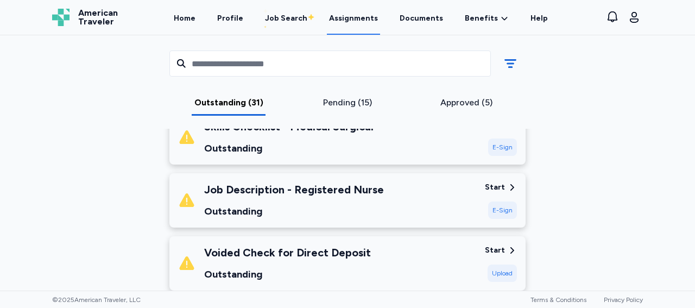
click at [492, 185] on div "Start" at bounding box center [495, 187] width 20 height 11
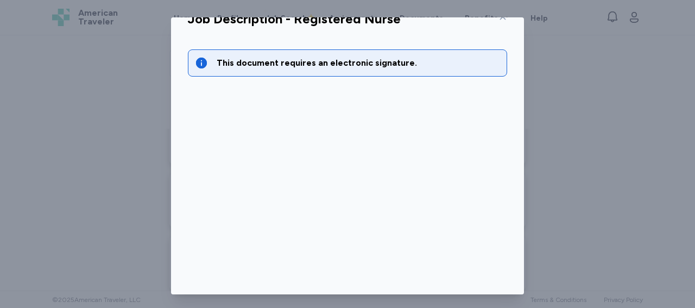
scroll to position [112, 0]
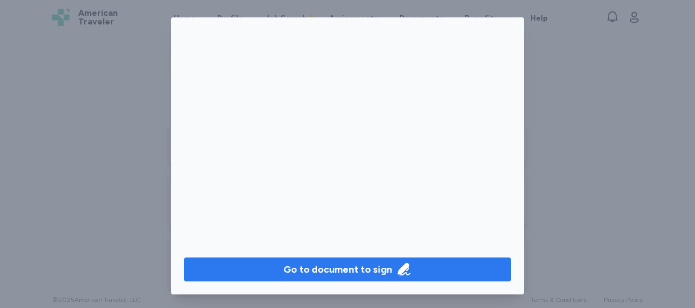
click at [424, 262] on span "Go to document to sign" at bounding box center [347, 269] width 309 height 15
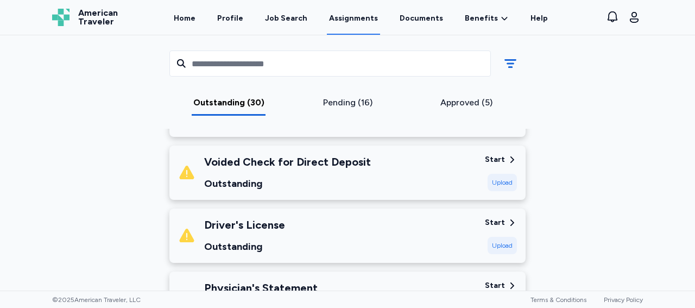
scroll to position [552, 0]
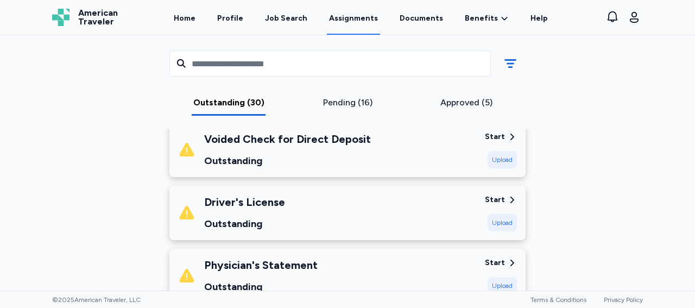
click at [496, 198] on div "Start" at bounding box center [495, 199] width 20 height 11
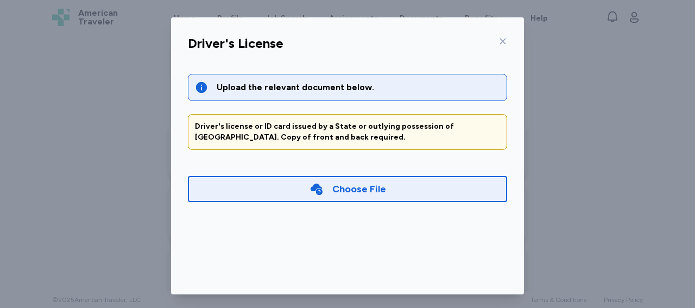
click at [324, 184] on div "Choose File" at bounding box center [347, 188] width 77 height 15
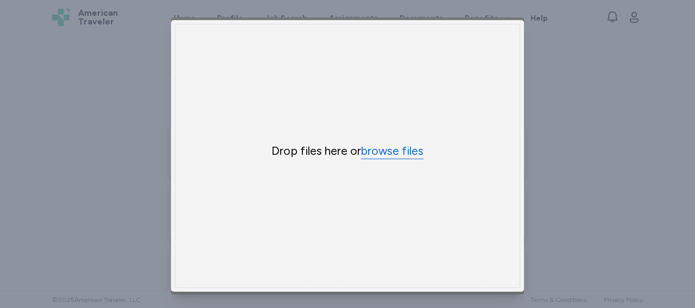
click at [372, 143] on button "browse files" at bounding box center [392, 151] width 62 height 16
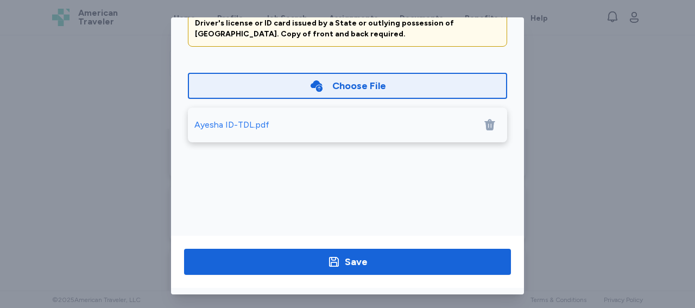
scroll to position [112, 0]
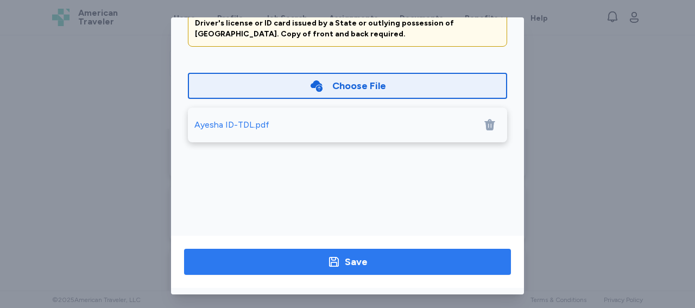
click at [383, 254] on span "Save" at bounding box center [347, 261] width 309 height 15
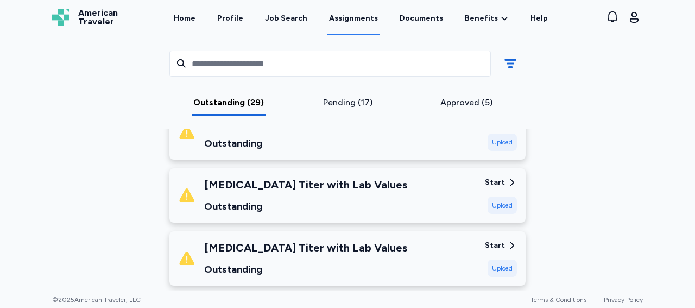
scroll to position [769, 0]
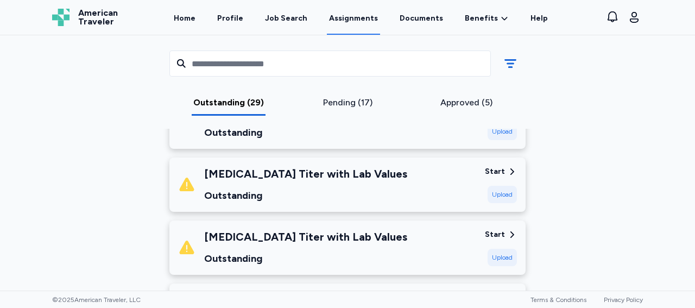
click at [491, 235] on div "Start" at bounding box center [495, 234] width 20 height 11
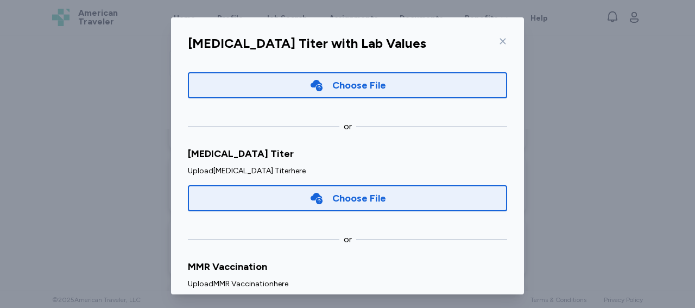
scroll to position [128, 0]
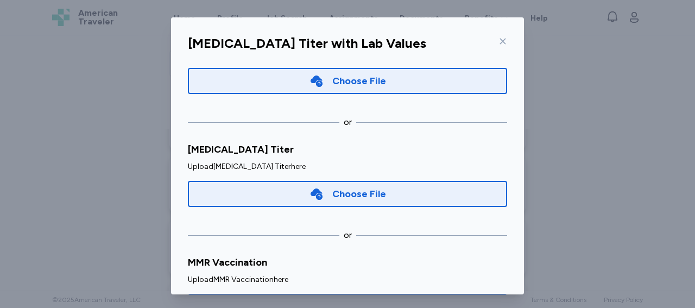
click at [358, 196] on div "Choose File" at bounding box center [359, 193] width 54 height 15
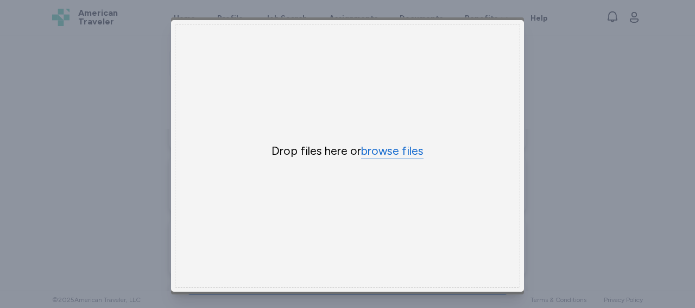
click at [389, 148] on button "browse files" at bounding box center [392, 151] width 62 height 16
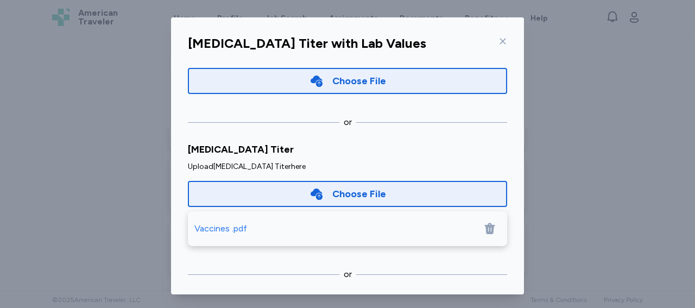
click at [239, 230] on div "Vaccines .pdf" at bounding box center [220, 228] width 53 height 13
click at [484, 233] on icon at bounding box center [489, 228] width 10 height 11
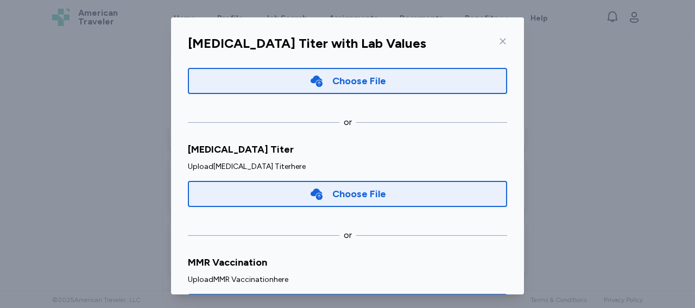
click at [359, 193] on div "Choose File" at bounding box center [359, 193] width 54 height 15
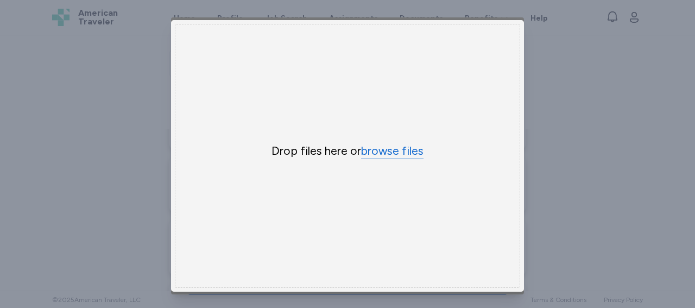
click at [380, 147] on button "browse files" at bounding box center [392, 151] width 62 height 16
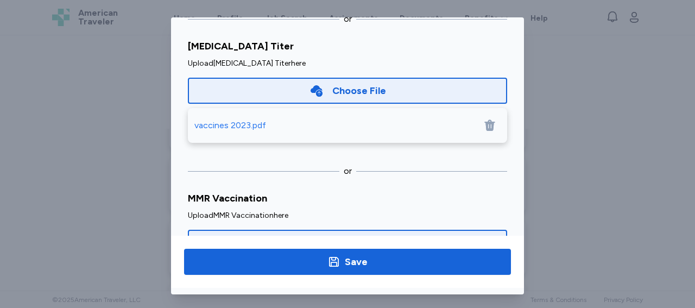
scroll to position [112, 0]
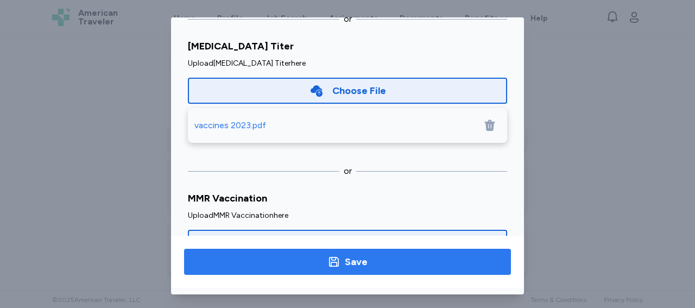
click at [361, 254] on div "Save" at bounding box center [356, 261] width 23 height 15
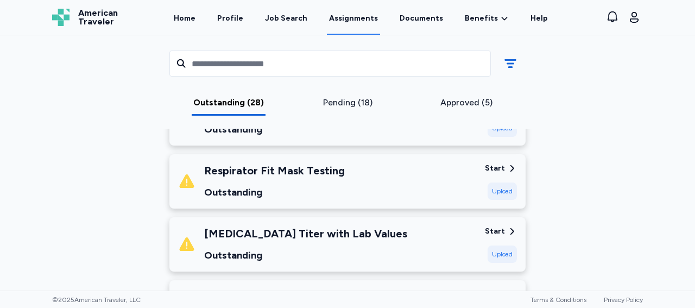
scroll to position [828, 0]
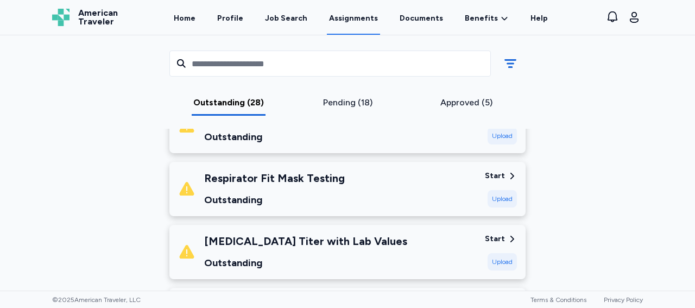
click at [487, 238] on div "Start" at bounding box center [495, 238] width 20 height 11
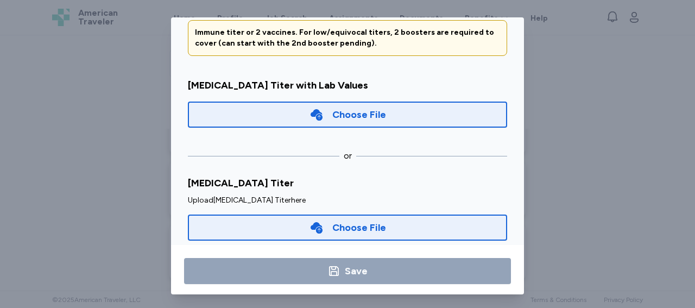
scroll to position [112, 0]
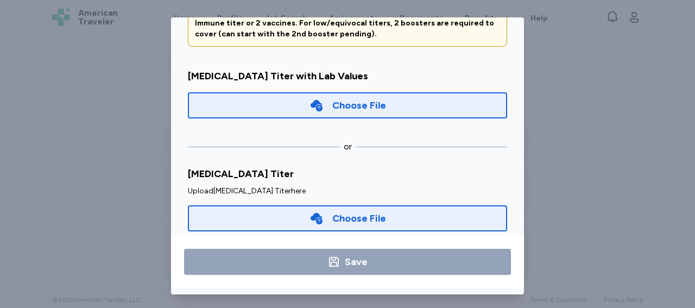
click at [346, 211] on div "Choose File" at bounding box center [359, 218] width 54 height 15
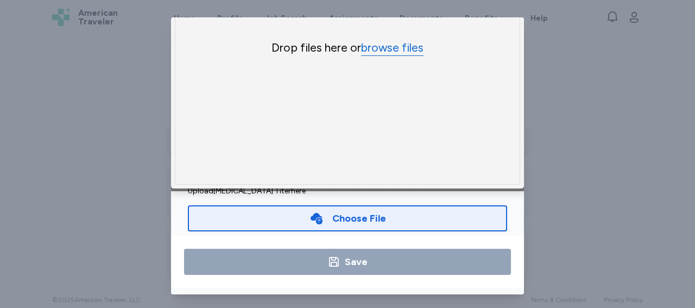
click at [390, 40] on button "browse files" at bounding box center [392, 48] width 62 height 16
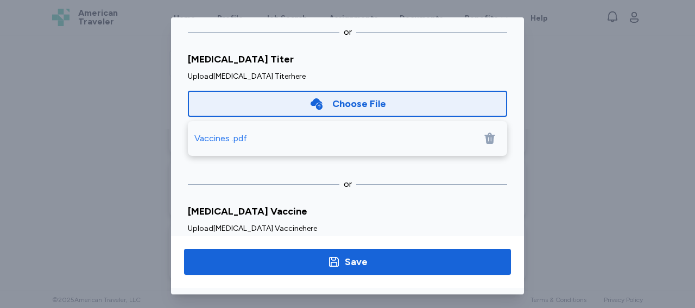
scroll to position [118, 0]
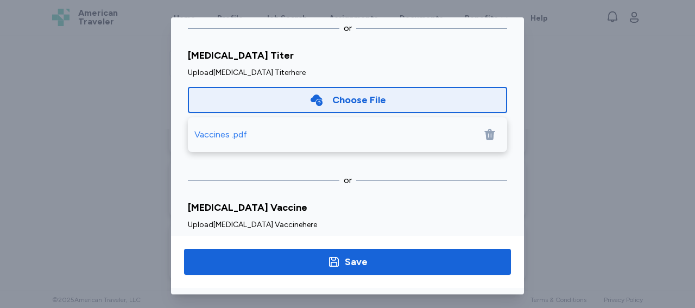
click at [238, 130] on div "Vaccines .pdf" at bounding box center [220, 134] width 53 height 13
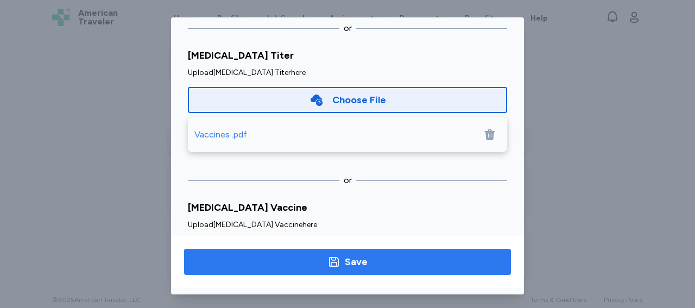
click at [359, 249] on button "Save" at bounding box center [347, 262] width 327 height 26
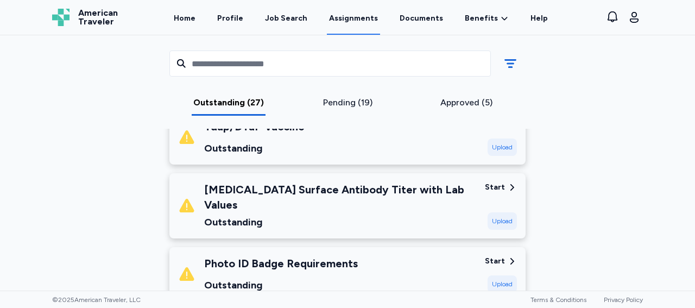
scroll to position [939, 0]
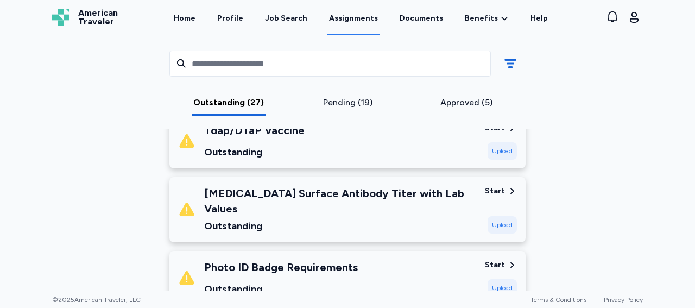
click at [496, 189] on div "Start" at bounding box center [495, 191] width 20 height 11
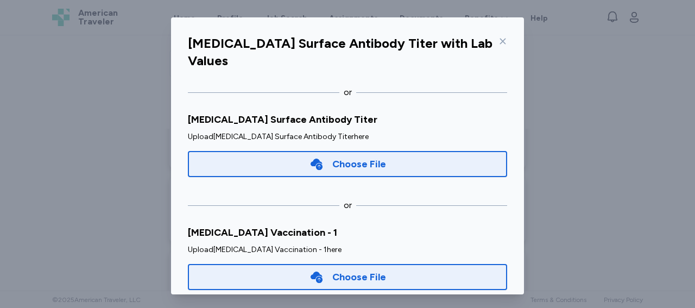
scroll to position [195, 0]
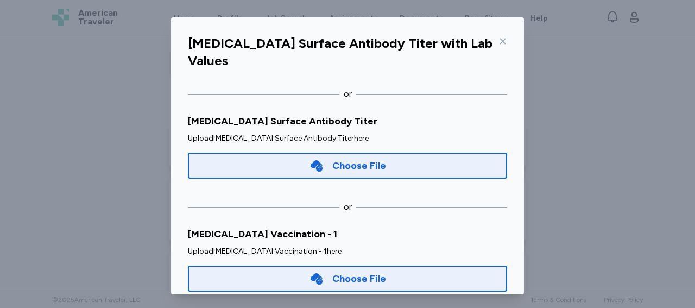
click at [397, 265] on div "Choose File" at bounding box center [347, 278] width 319 height 26
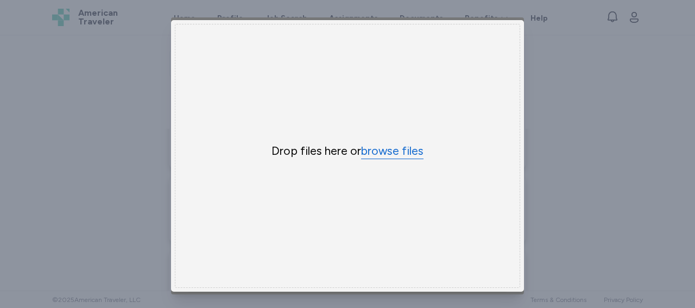
click at [398, 147] on button "browse files" at bounding box center [392, 151] width 62 height 16
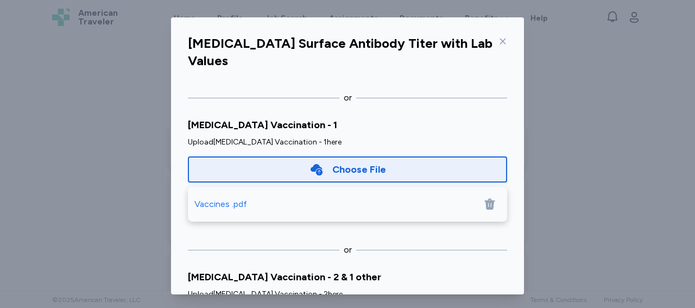
scroll to position [353, 0]
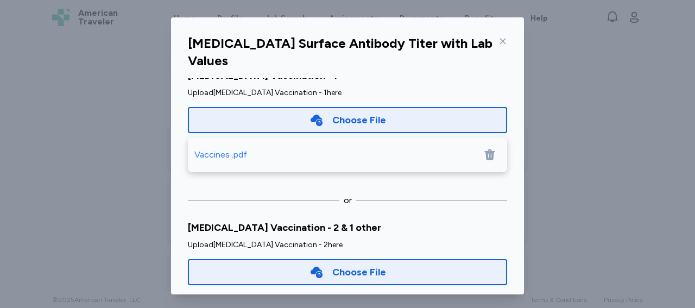
click at [321, 264] on div "Choose File" at bounding box center [347, 271] width 77 height 15
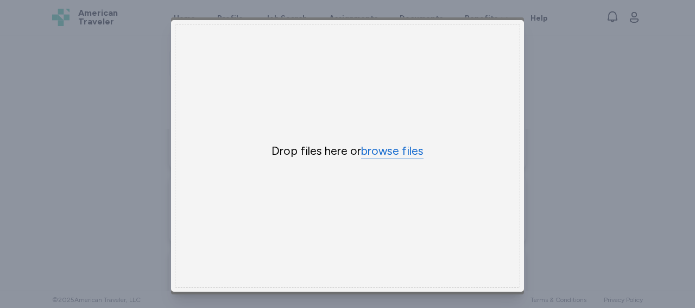
click at [390, 154] on button "browse files" at bounding box center [392, 151] width 62 height 16
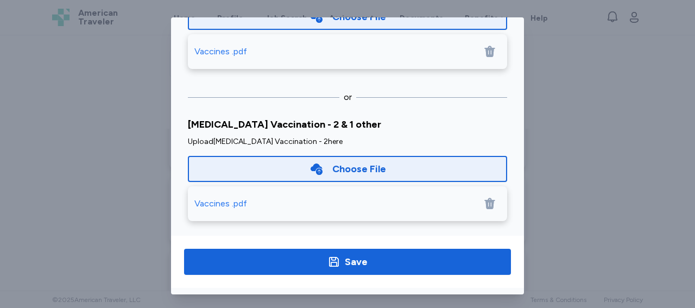
scroll to position [393, 0]
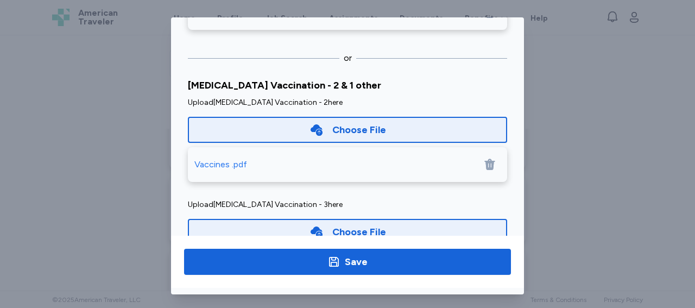
click at [215, 158] on div "Vaccines .pdf" at bounding box center [220, 164] width 53 height 13
click at [318, 224] on div "Choose File" at bounding box center [347, 231] width 77 height 15
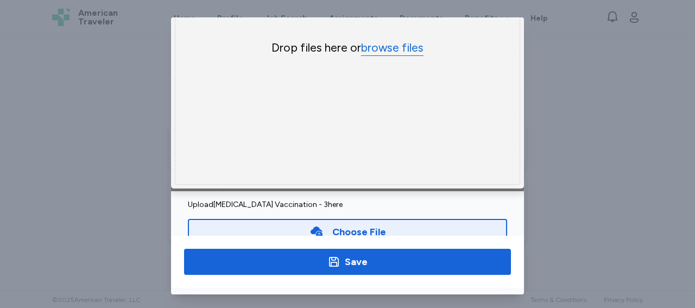
click at [374, 40] on button "browse files" at bounding box center [392, 48] width 62 height 16
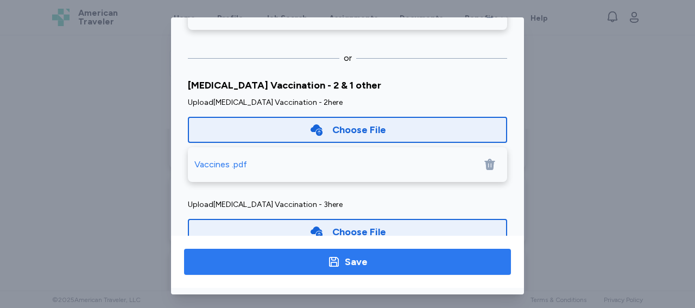
click at [286, 254] on span "Save" at bounding box center [347, 261] width 309 height 15
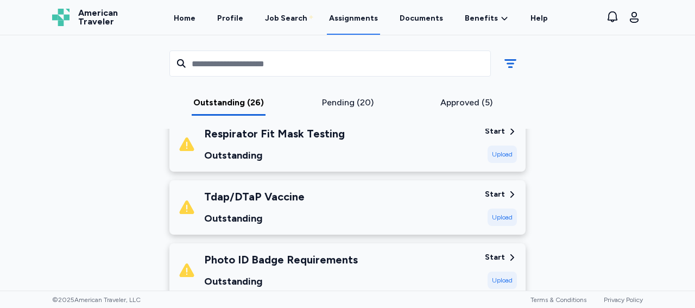
scroll to position [865, 0]
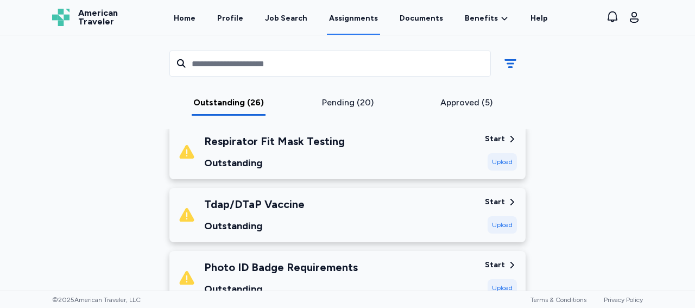
click at [499, 202] on div "Start" at bounding box center [495, 202] width 20 height 11
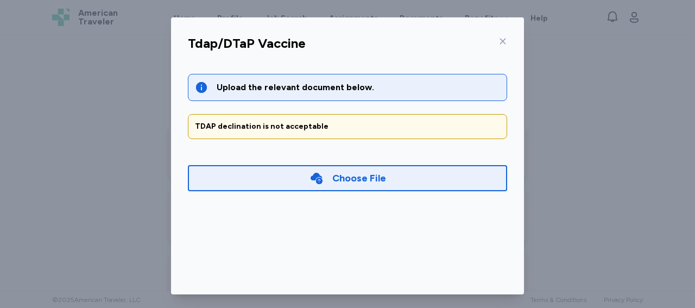
click at [372, 174] on div "Choose File" at bounding box center [359, 177] width 54 height 15
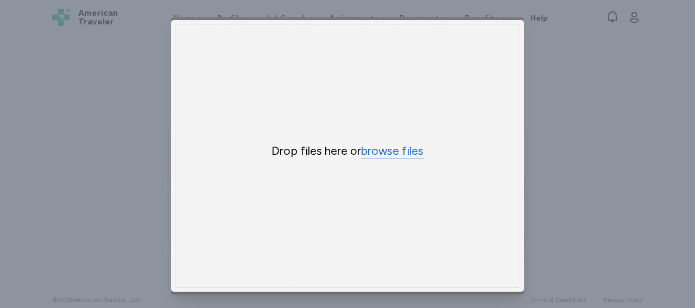
click at [389, 145] on button "browse files" at bounding box center [392, 151] width 62 height 16
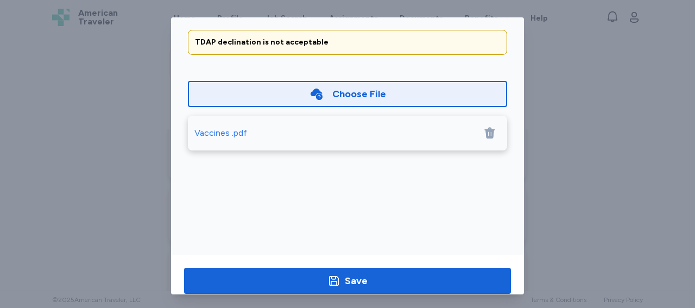
scroll to position [112, 0]
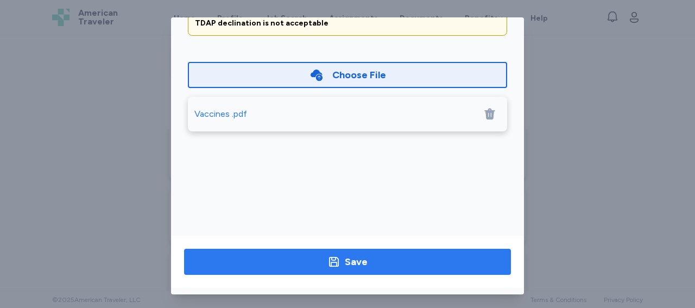
click at [361, 254] on div "Save" at bounding box center [356, 261] width 23 height 15
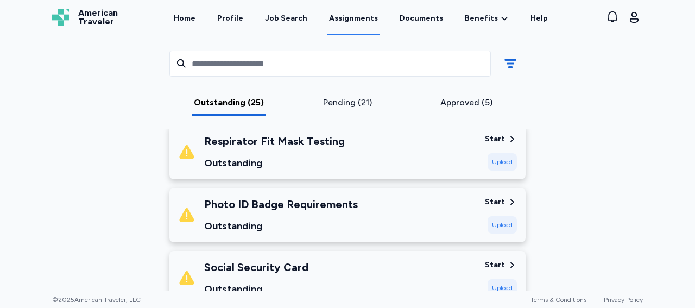
click at [510, 262] on icon at bounding box center [512, 265] width 4 height 7
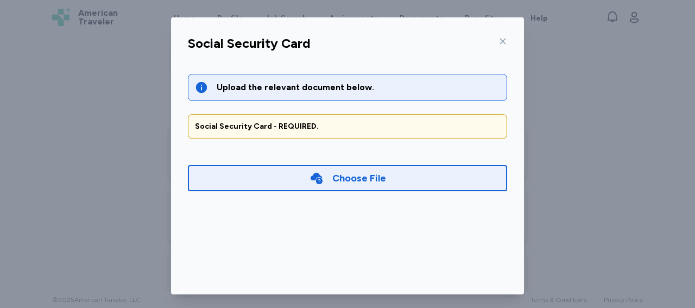
click at [421, 176] on div "Choose File" at bounding box center [347, 178] width 319 height 26
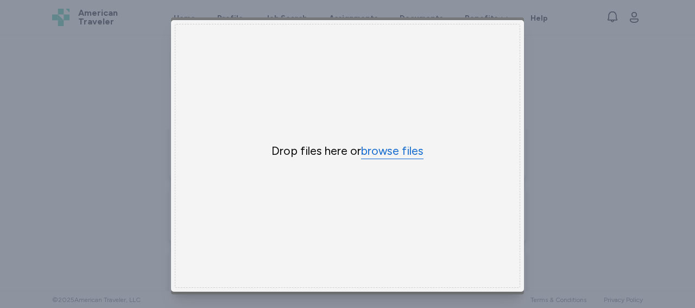
click at [380, 149] on button "browse files" at bounding box center [392, 151] width 62 height 16
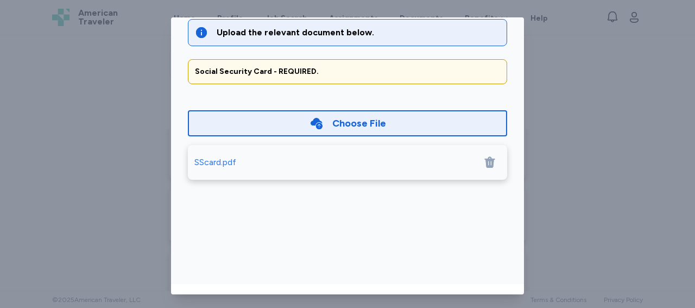
scroll to position [112, 0]
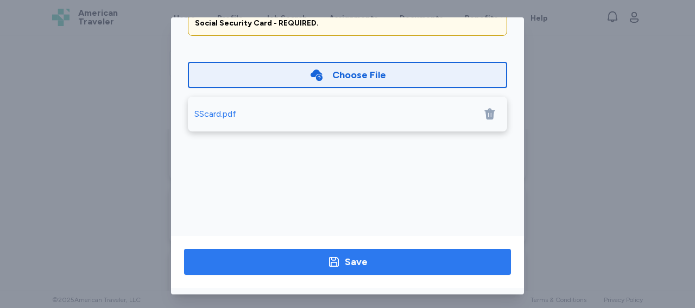
click at [425, 254] on span "Save" at bounding box center [347, 261] width 309 height 15
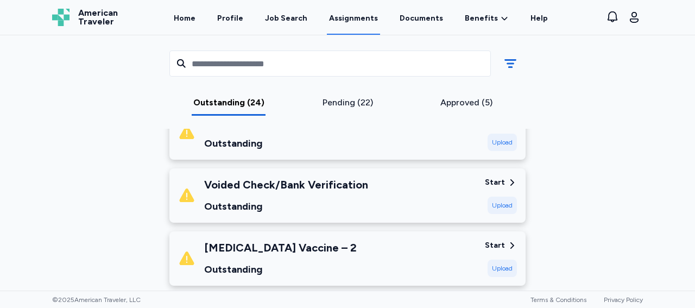
scroll to position [1017, 0]
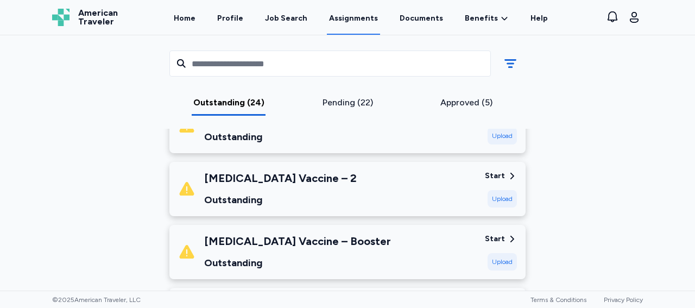
click at [486, 175] on div "Start" at bounding box center [495, 175] width 20 height 11
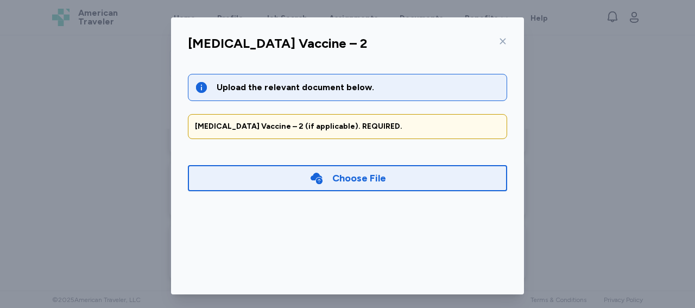
click at [383, 178] on div "Choose File" at bounding box center [347, 178] width 319 height 26
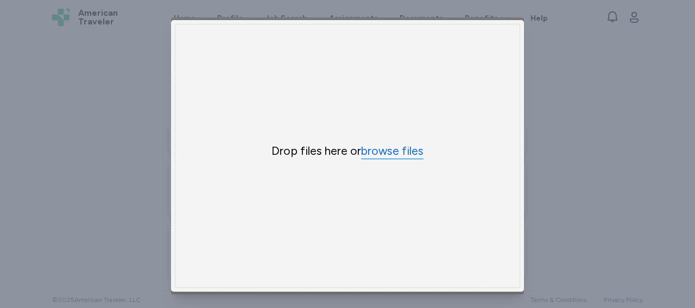
click at [377, 145] on button "browse files" at bounding box center [392, 151] width 62 height 16
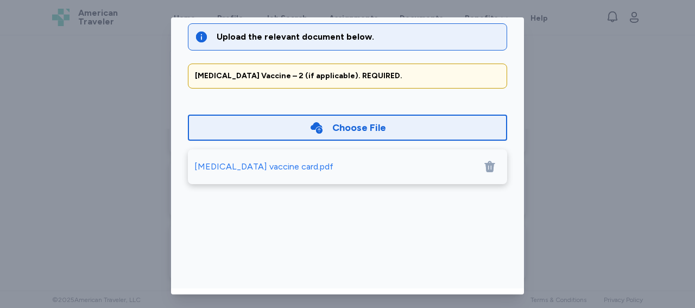
scroll to position [112, 0]
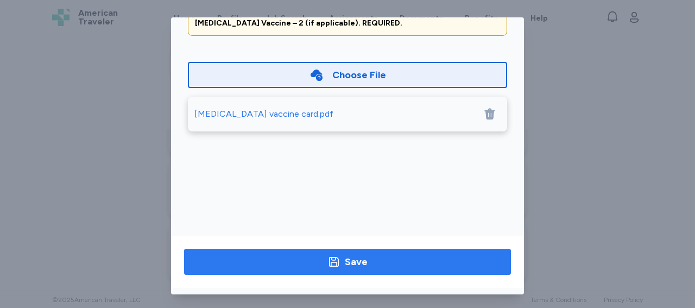
click at [362, 258] on div "Save" at bounding box center [356, 261] width 23 height 15
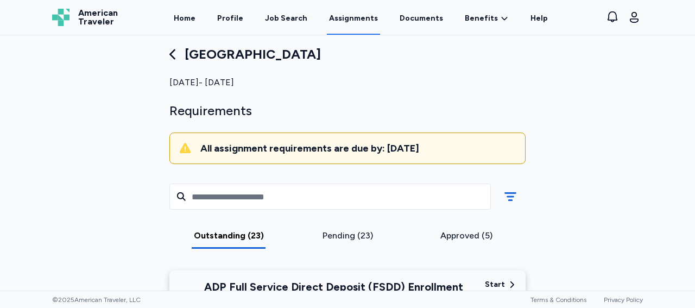
scroll to position [0, 0]
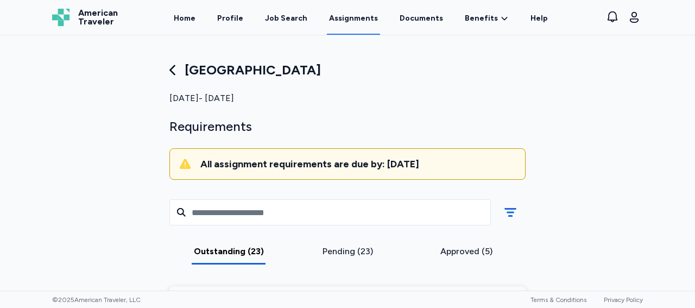
click at [343, 21] on link "Assignments" at bounding box center [353, 18] width 53 height 34
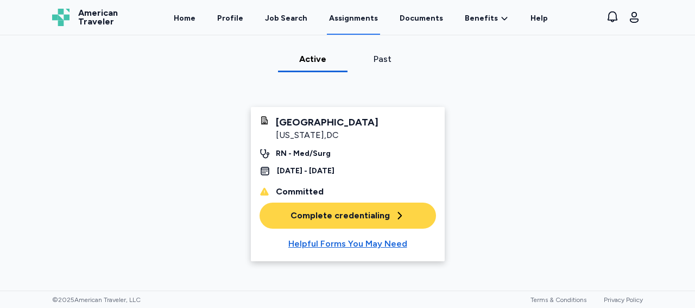
click at [569, 148] on div "Active Past MedStar [GEOGRAPHIC_DATA] [US_STATE] , [GEOGRAPHIC_DATA] RN - Med/S…" at bounding box center [347, 170] width 608 height 235
click at [196, 18] on link "Home" at bounding box center [185, 18] width 26 height 34
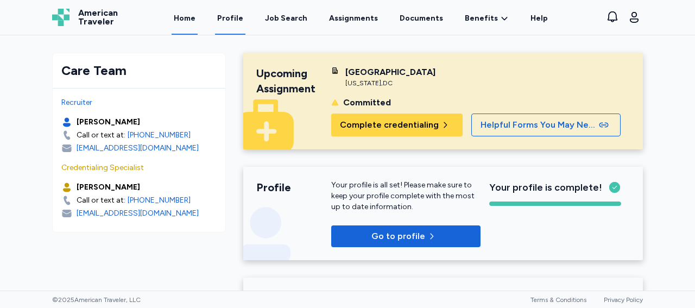
click at [245, 16] on link "Profile" at bounding box center [230, 18] width 30 height 34
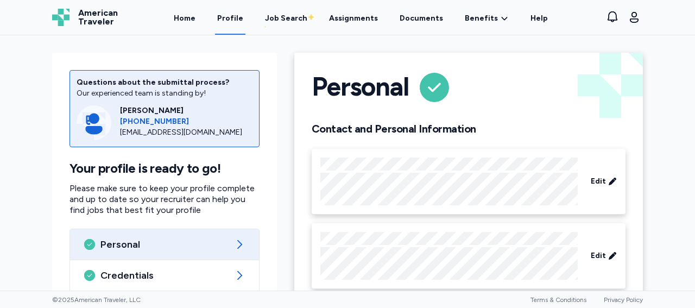
scroll to position [102, 0]
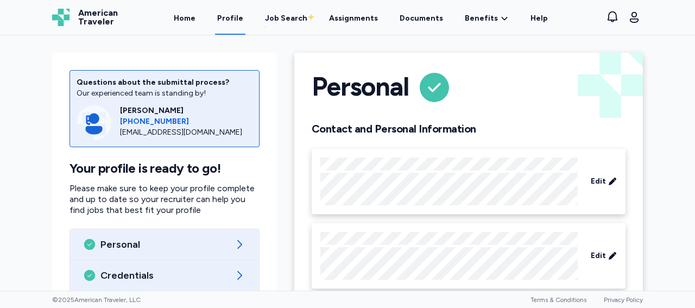
click at [160, 269] on span "Credentials" at bounding box center [164, 275] width 128 height 13
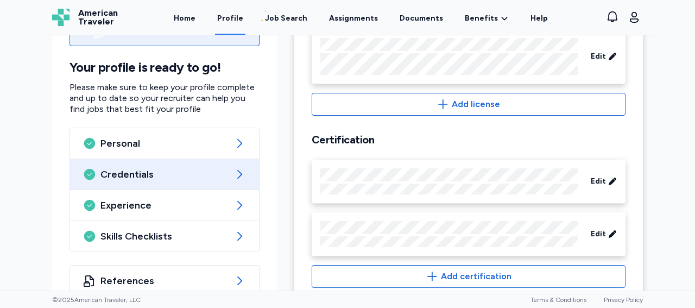
scroll to position [542, 0]
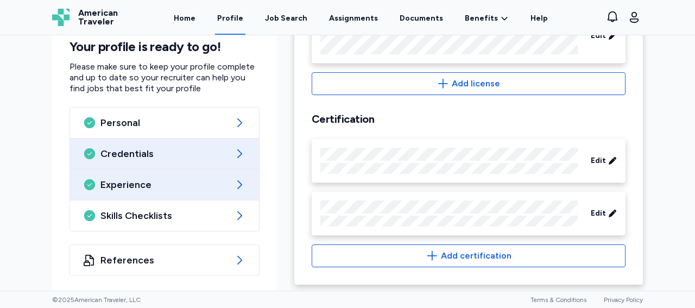
click at [233, 200] on div "Experience" at bounding box center [164, 184] width 189 height 30
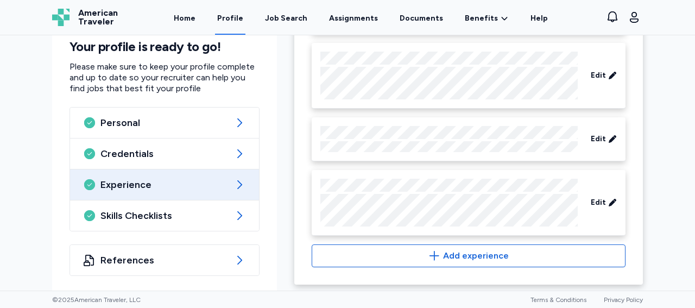
scroll to position [703, 0]
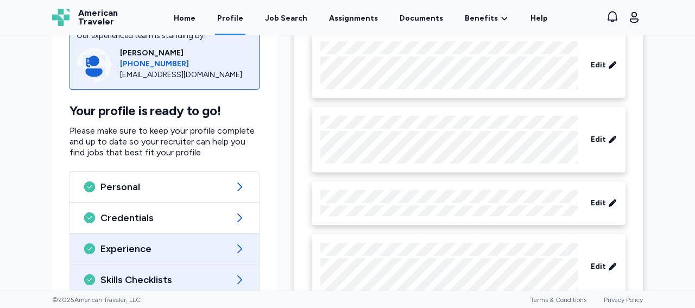
click at [138, 264] on div "Skills Checklists" at bounding box center [164, 279] width 189 height 30
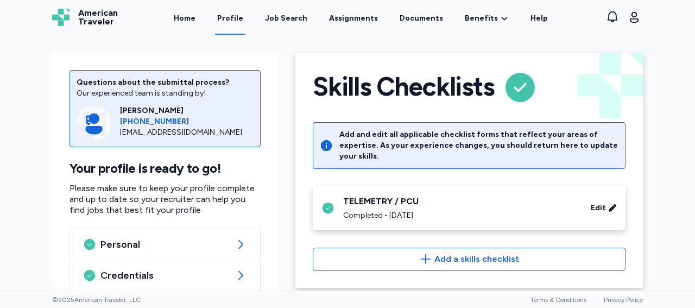
scroll to position [131, 0]
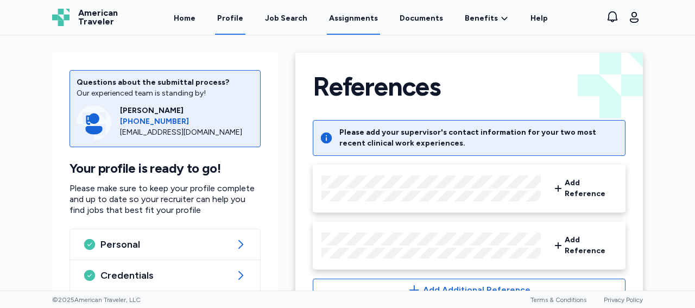
click at [352, 18] on link "Assignments" at bounding box center [353, 18] width 53 height 34
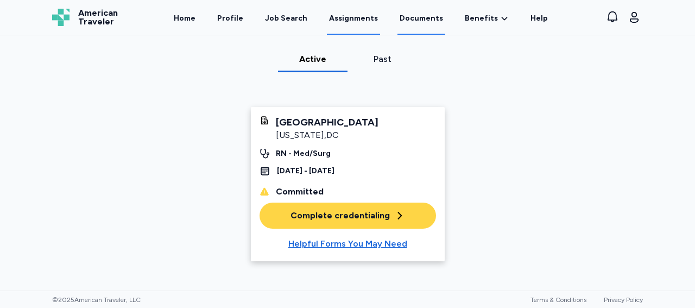
click at [420, 20] on link "Documents" at bounding box center [421, 18] width 48 height 34
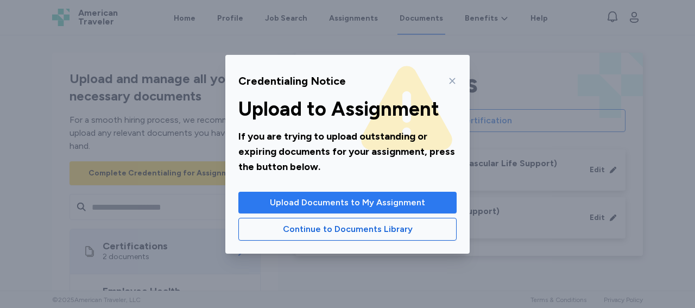
click at [374, 199] on span "Upload Documents to My Assignment" at bounding box center [347, 202] width 155 height 13
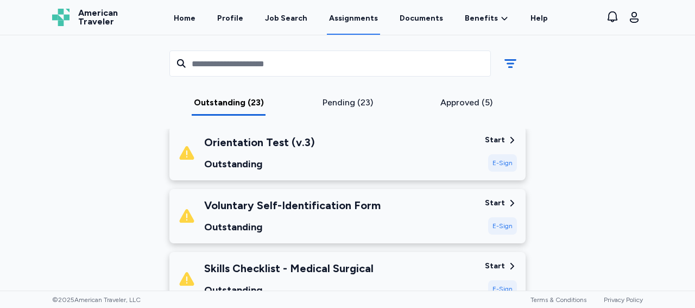
scroll to position [383, 0]
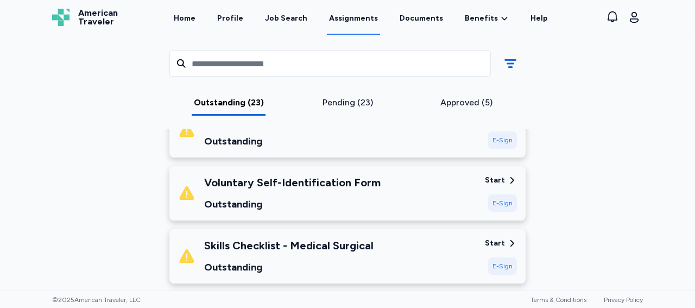
click at [499, 175] on div "Start" at bounding box center [495, 180] width 20 height 11
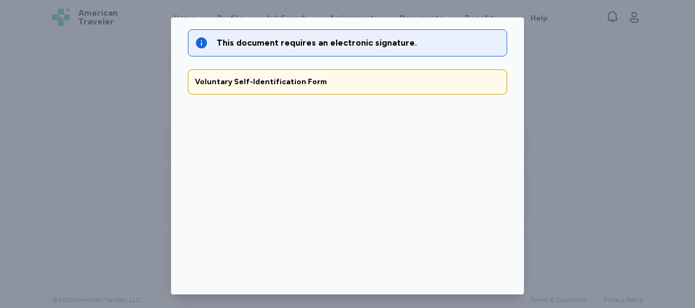
scroll to position [112, 0]
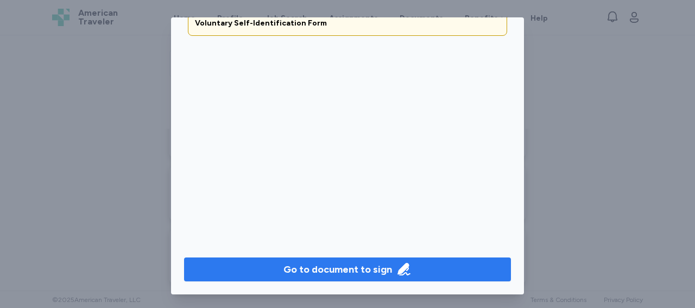
click at [407, 262] on span "Go to document to sign" at bounding box center [347, 269] width 309 height 15
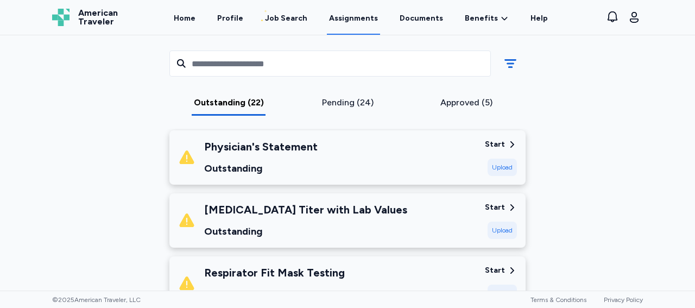
scroll to position [676, 0]
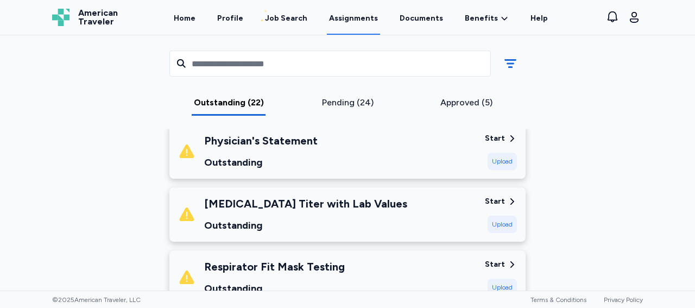
click at [491, 203] on div "Start" at bounding box center [495, 201] width 20 height 11
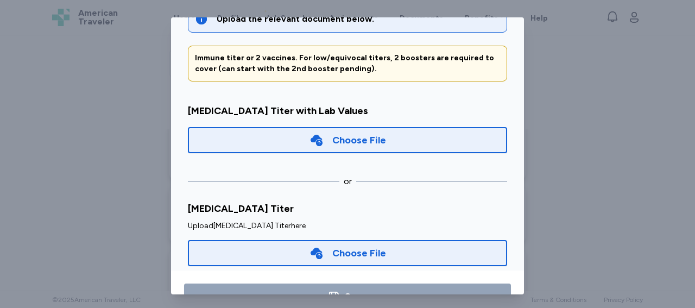
scroll to position [112, 0]
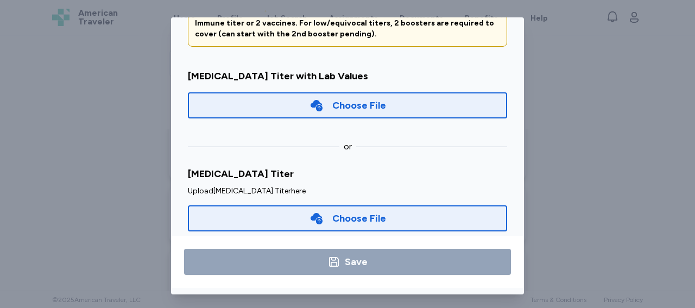
click at [384, 215] on div "Choose File" at bounding box center [347, 218] width 319 height 26
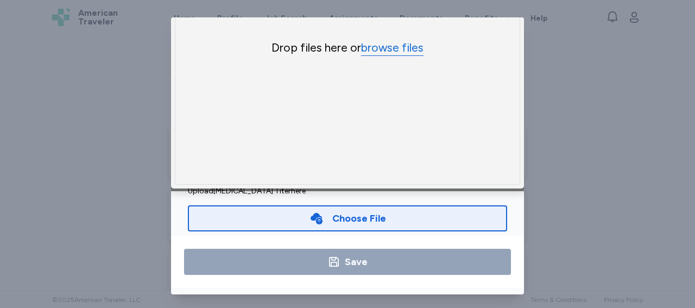
click at [391, 40] on button "browse files" at bounding box center [392, 48] width 62 height 16
click at [462, 188] on div "Upload [MEDICAL_DATA] Titer here Choose File × Drop your files here Drop files …" at bounding box center [347, 211] width 319 height 50
click at [395, 205] on div "Choose File" at bounding box center [347, 218] width 319 height 26
click at [389, 40] on button "browse files" at bounding box center [392, 48] width 62 height 16
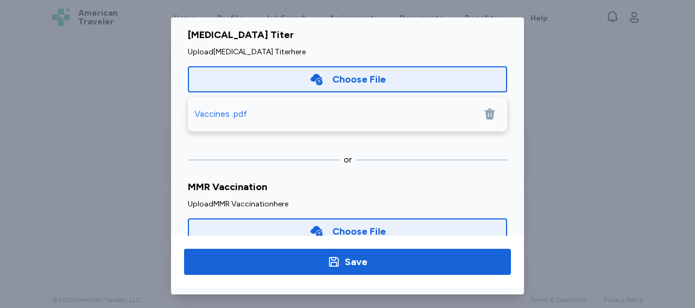
scroll to position [138, 0]
click at [484, 110] on icon at bounding box center [489, 115] width 10 height 11
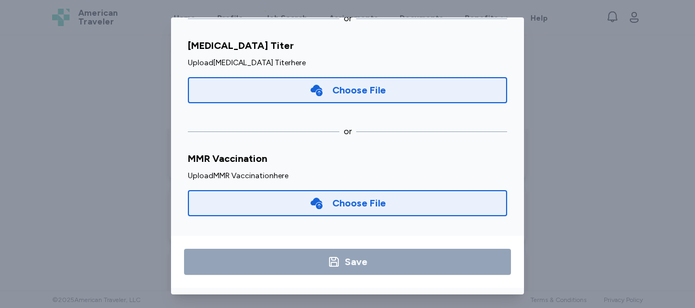
scroll to position [128, 0]
click at [360, 196] on div "Choose File" at bounding box center [359, 203] width 54 height 15
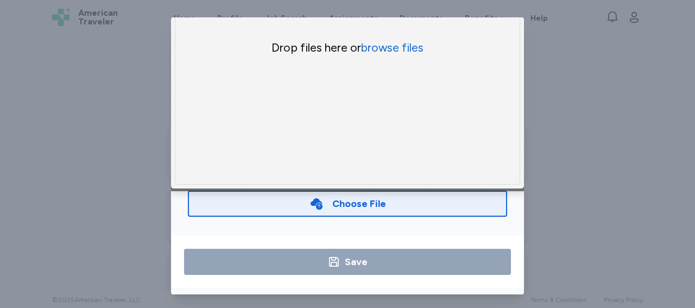
scroll to position [112, 0]
click at [403, 40] on button "browse files" at bounding box center [392, 48] width 62 height 16
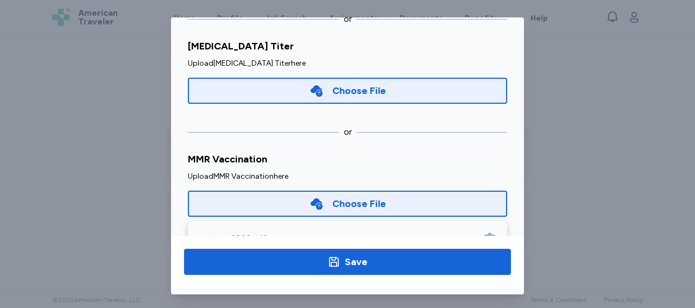
scroll to position [167, 0]
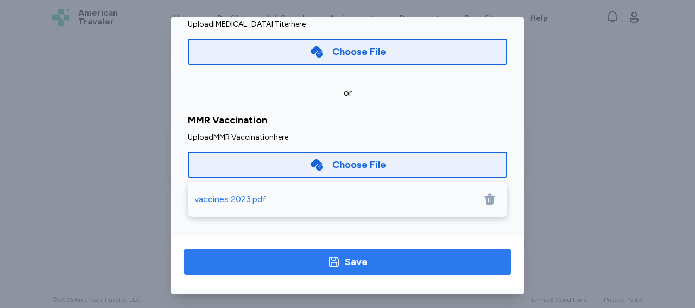
click at [366, 256] on span "Save" at bounding box center [347, 261] width 309 height 15
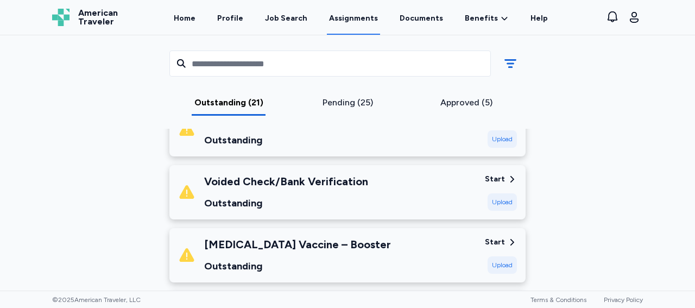
scroll to position [930, 0]
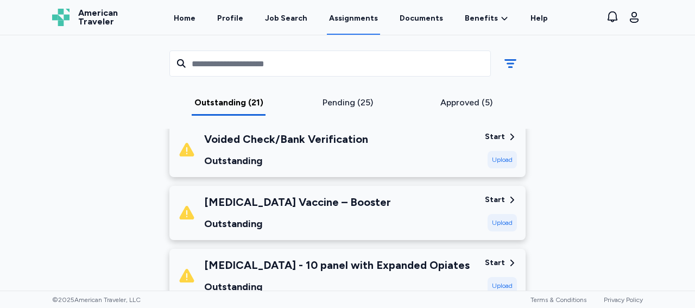
click at [488, 198] on div "Start" at bounding box center [495, 199] width 20 height 11
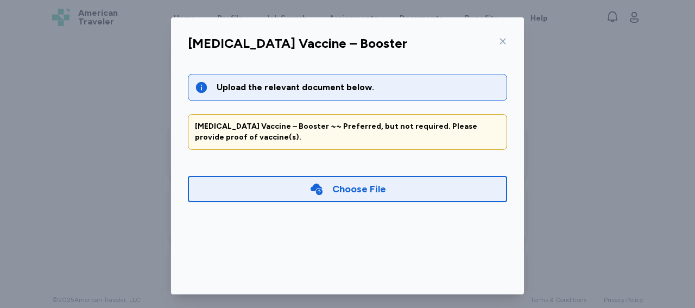
click at [403, 181] on div "Choose File" at bounding box center [347, 189] width 319 height 26
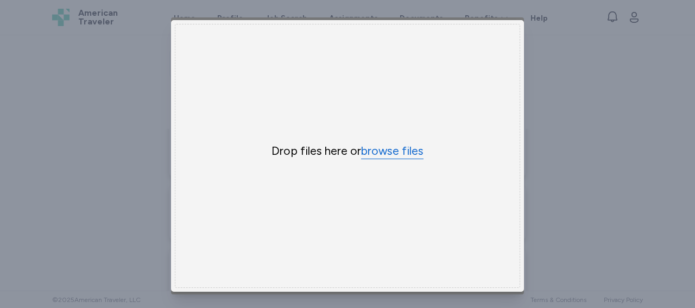
click at [387, 151] on button "browse files" at bounding box center [392, 151] width 62 height 16
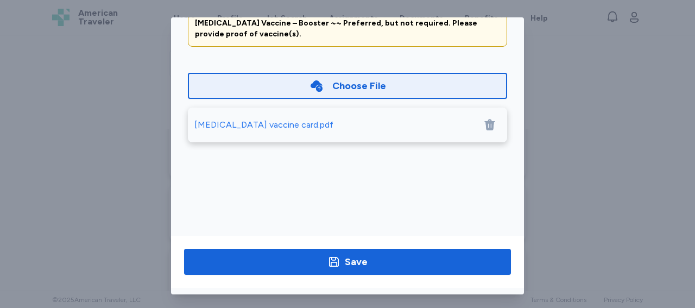
scroll to position [106, 0]
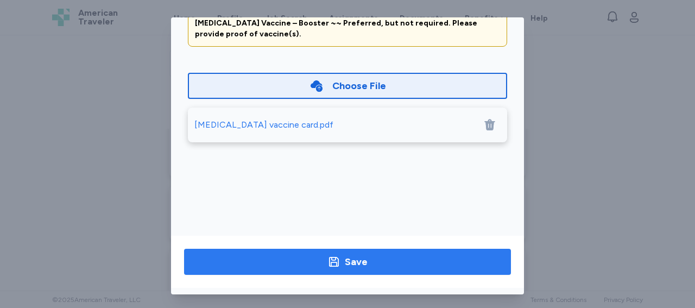
click at [439, 262] on span "Save" at bounding box center [347, 261] width 309 height 15
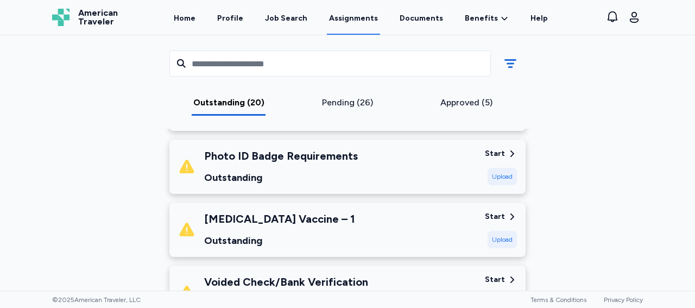
scroll to position [790, 0]
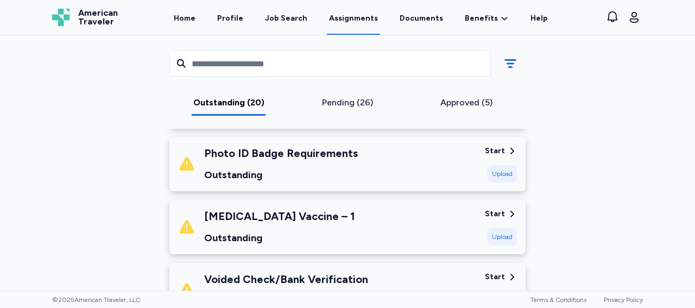
click at [497, 212] on div "Start" at bounding box center [495, 213] width 20 height 11
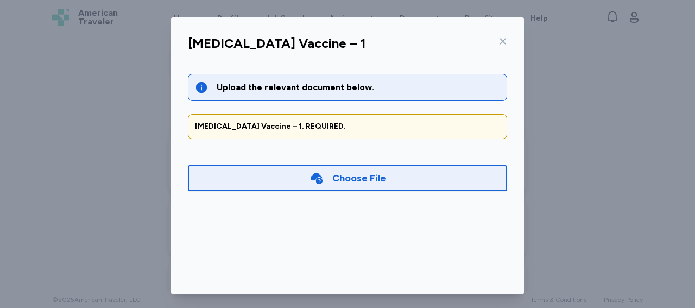
click at [372, 177] on div "Choose File" at bounding box center [359, 177] width 54 height 15
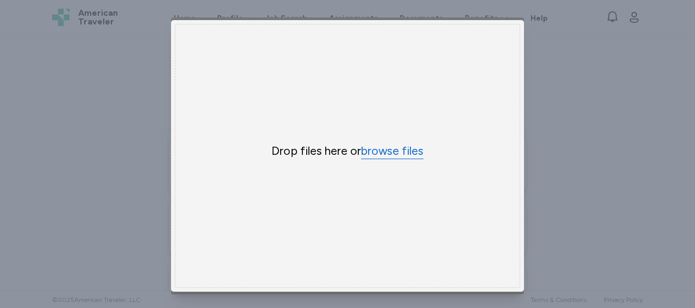
click at [373, 147] on button "browse files" at bounding box center [392, 151] width 62 height 16
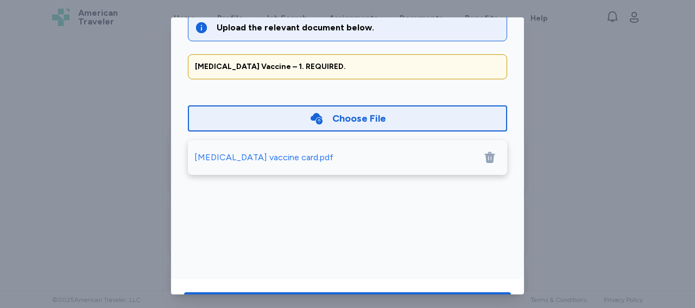
scroll to position [112, 0]
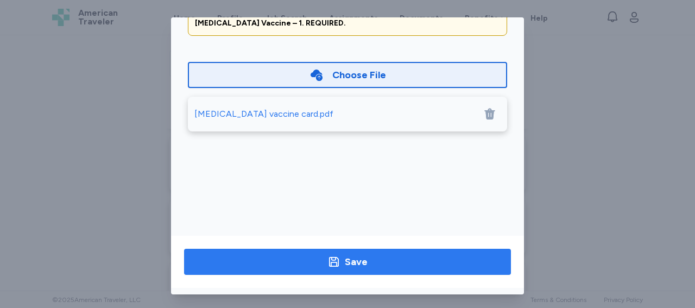
click at [365, 254] on span "Save" at bounding box center [347, 261] width 309 height 15
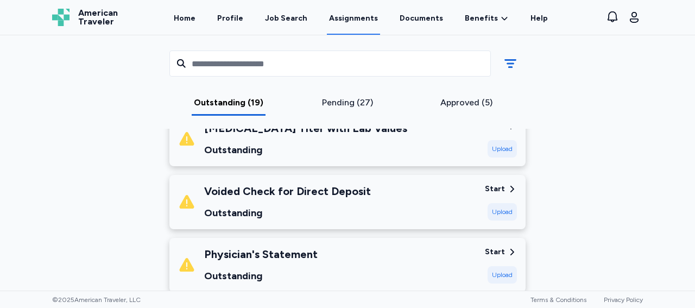
scroll to position [523, 0]
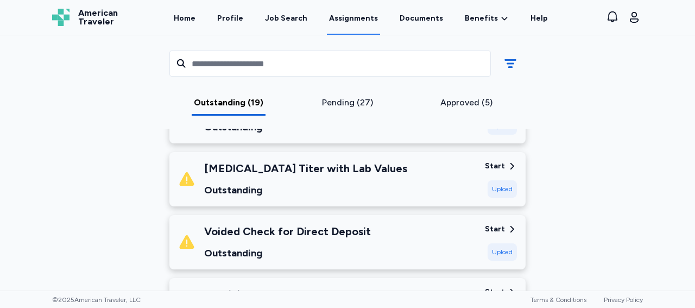
click at [491, 165] on div "Start" at bounding box center [495, 166] width 20 height 11
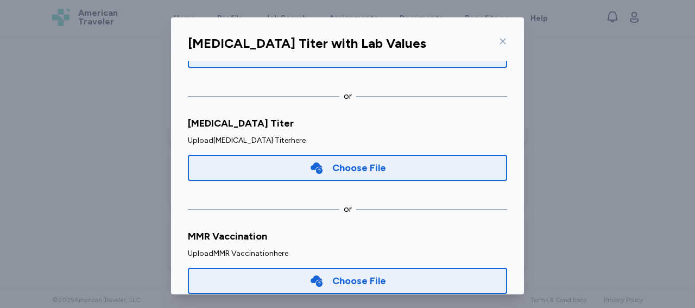
scroll to position [167, 0]
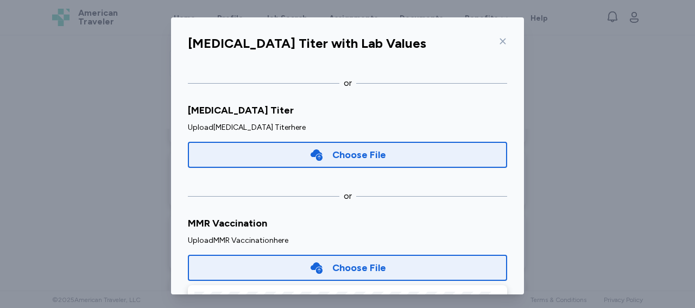
click at [369, 268] on div "Choose File" at bounding box center [359, 267] width 54 height 15
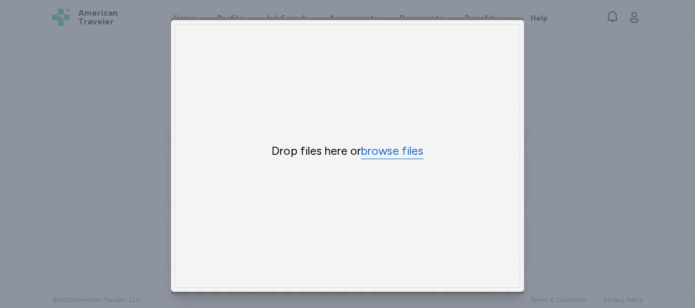
click at [377, 147] on button "browse files" at bounding box center [392, 151] width 62 height 16
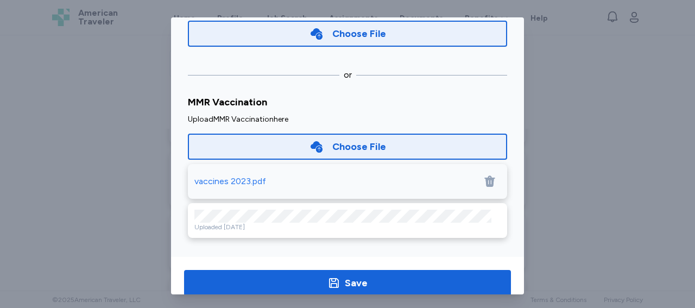
scroll to position [112, 0]
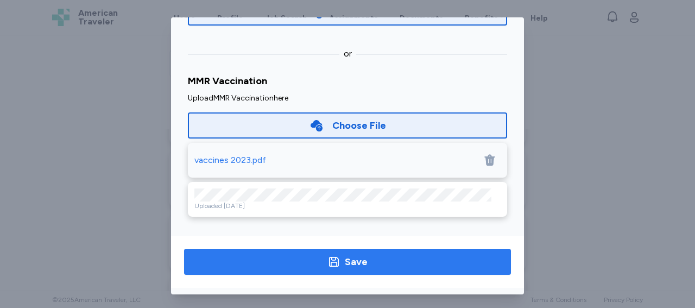
click at [311, 254] on span "Save" at bounding box center [347, 261] width 309 height 15
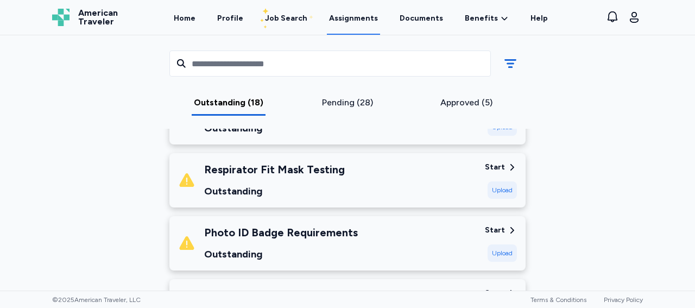
scroll to position [697, 0]
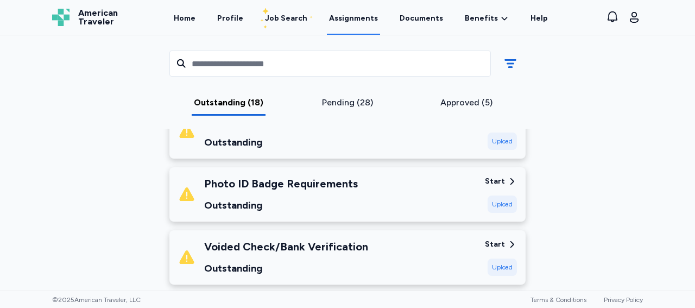
click at [494, 182] on div "Start" at bounding box center [495, 181] width 20 height 11
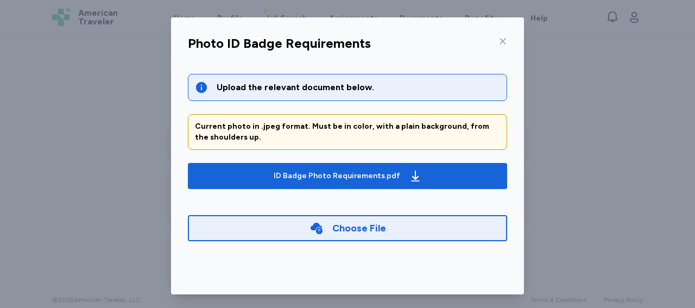
click at [383, 227] on div "Choose File" at bounding box center [347, 228] width 319 height 26
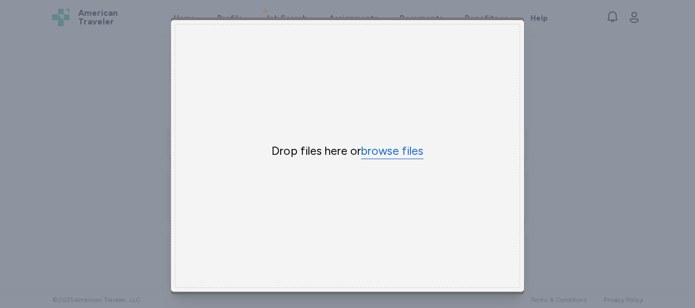
click at [378, 145] on button "browse files" at bounding box center [392, 151] width 62 height 16
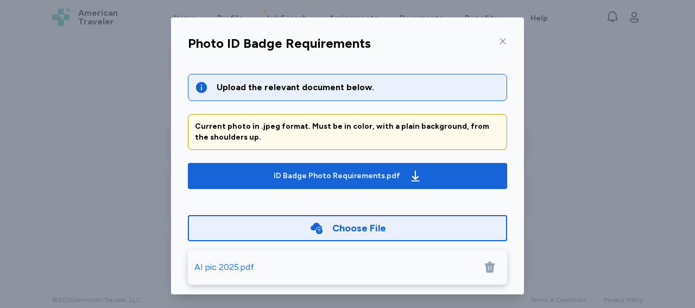
click at [489, 264] on icon at bounding box center [489, 267] width 10 height 11
click at [311, 226] on icon at bounding box center [317, 228] width 12 height 11
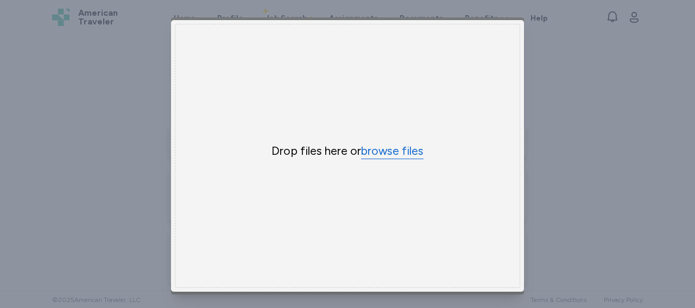
click at [372, 151] on button "browse files" at bounding box center [392, 151] width 62 height 16
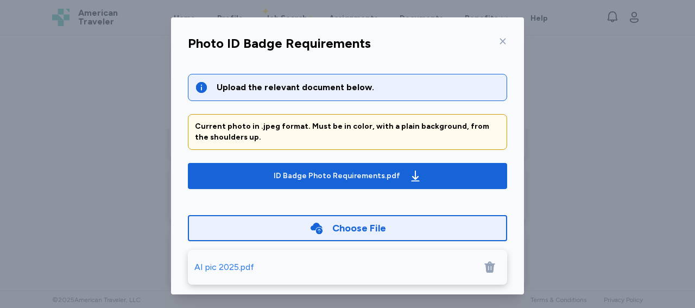
click at [485, 269] on icon at bounding box center [489, 267] width 10 height 11
click at [293, 227] on div "Choose File" at bounding box center [347, 228] width 319 height 26
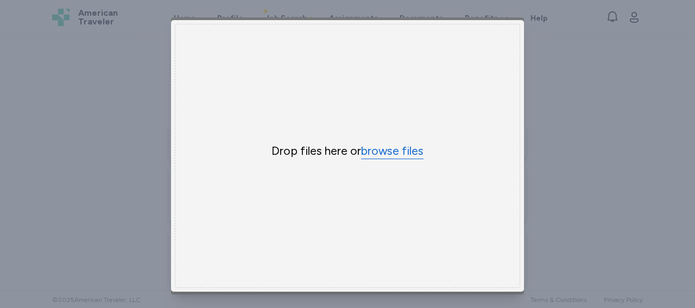
click at [396, 146] on button "browse files" at bounding box center [392, 151] width 62 height 16
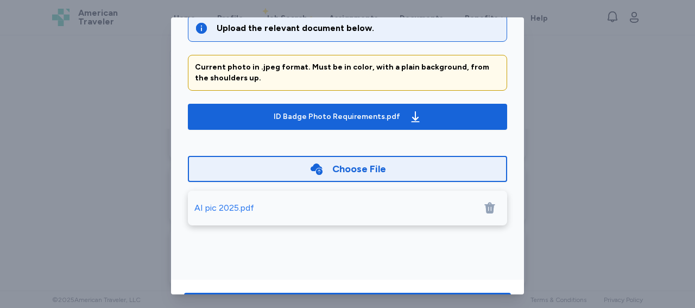
scroll to position [112, 0]
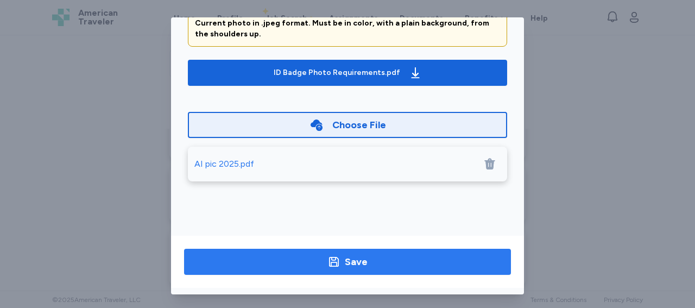
click at [412, 254] on span "Save" at bounding box center [347, 261] width 309 height 15
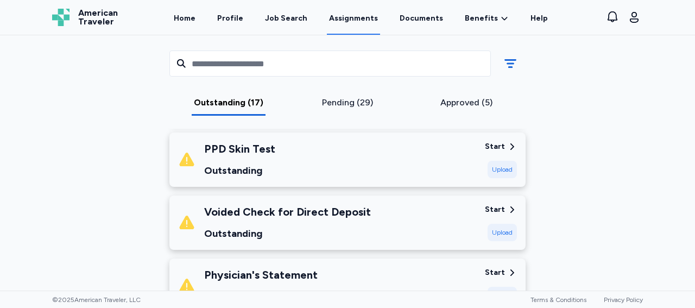
scroll to position [472, 0]
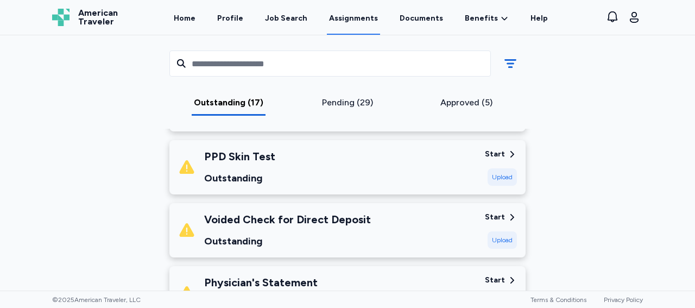
click at [491, 212] on div "Start" at bounding box center [495, 217] width 20 height 11
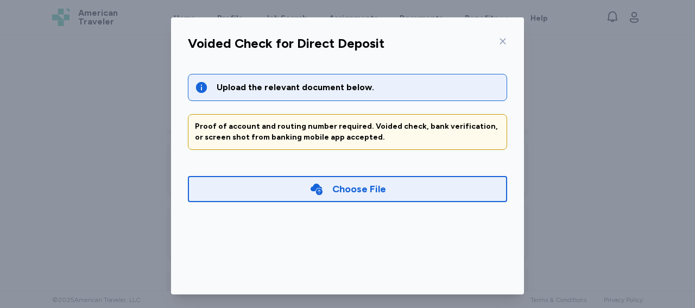
click at [421, 194] on div "Choose File" at bounding box center [347, 189] width 319 height 26
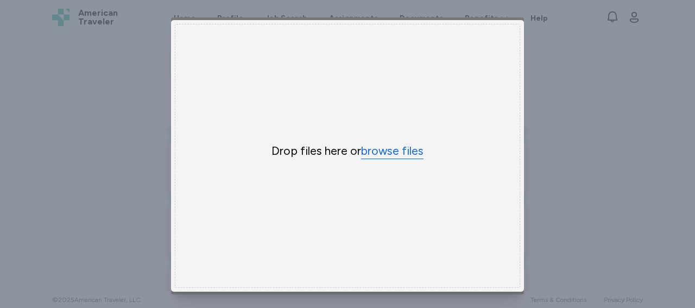
click at [391, 146] on button "browse files" at bounding box center [392, 151] width 62 height 16
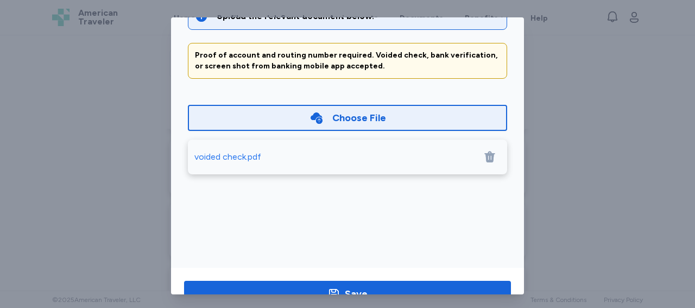
scroll to position [112, 0]
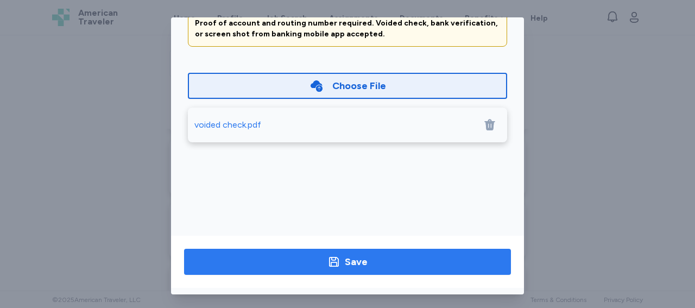
click at [381, 254] on span "Save" at bounding box center [347, 261] width 309 height 15
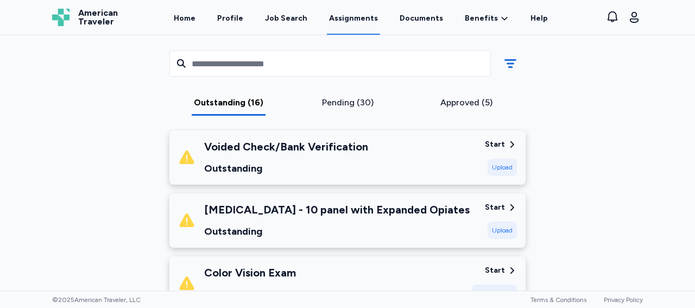
scroll to position [655, 0]
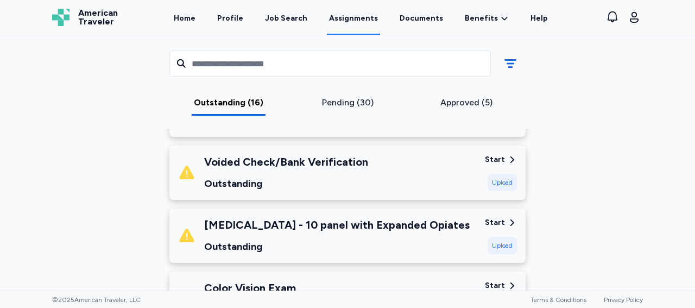
click at [490, 161] on div "Start" at bounding box center [495, 159] width 20 height 11
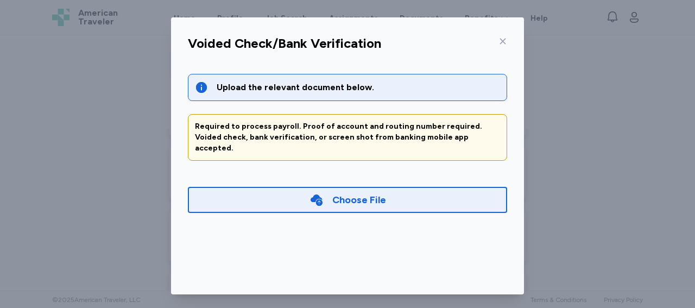
click at [384, 194] on div "Choose File" at bounding box center [347, 200] width 319 height 26
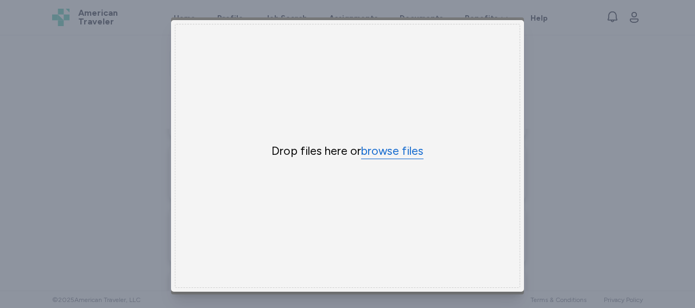
click at [383, 151] on button "browse files" at bounding box center [392, 151] width 62 height 16
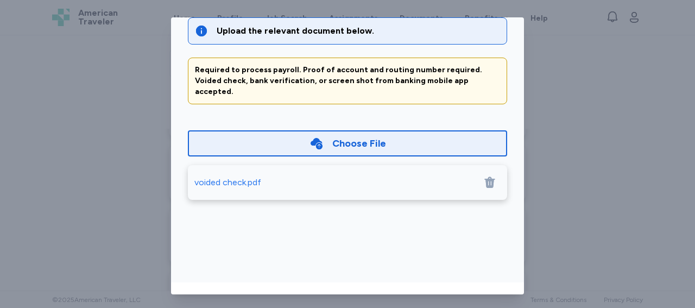
scroll to position [112, 0]
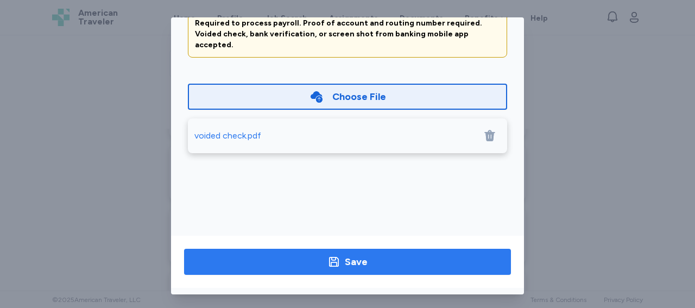
click at [436, 254] on span "Save" at bounding box center [347, 261] width 309 height 15
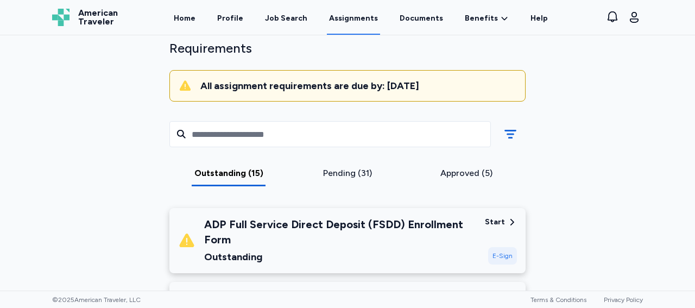
scroll to position [0, 0]
